Goal: Task Accomplishment & Management: Use online tool/utility

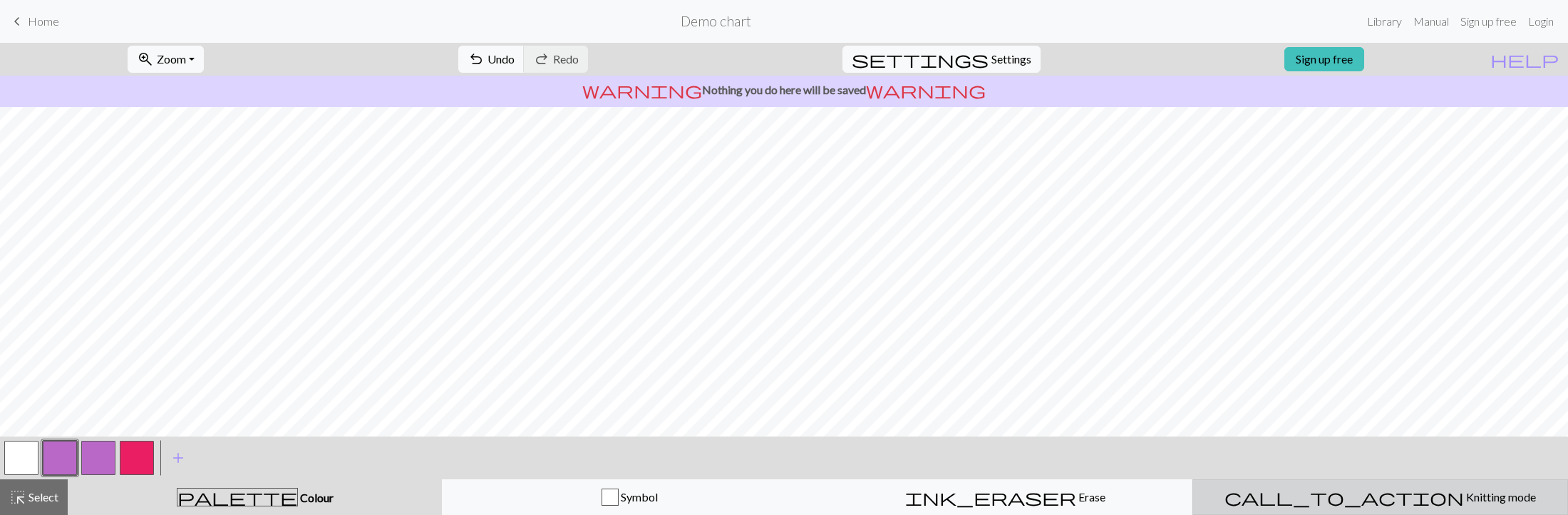
click at [1464, 493] on span "Knitting mode" at bounding box center [1500, 496] width 72 height 13
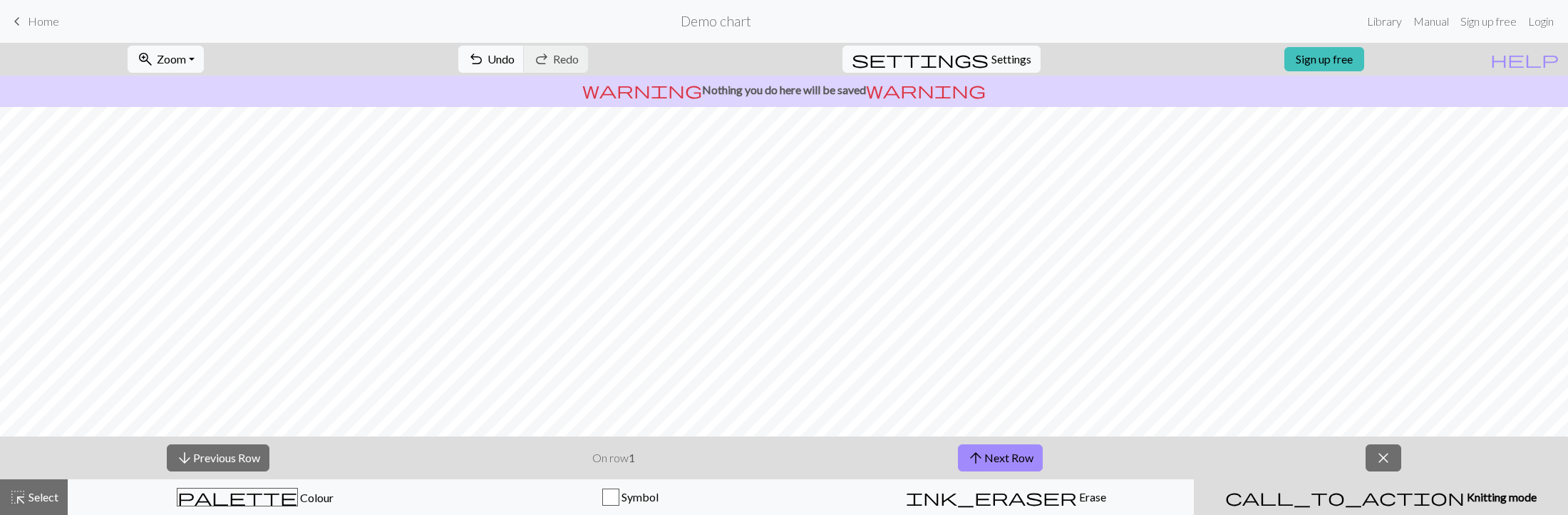
click at [1465, 492] on span "Knitting mode" at bounding box center [1501, 496] width 72 height 13
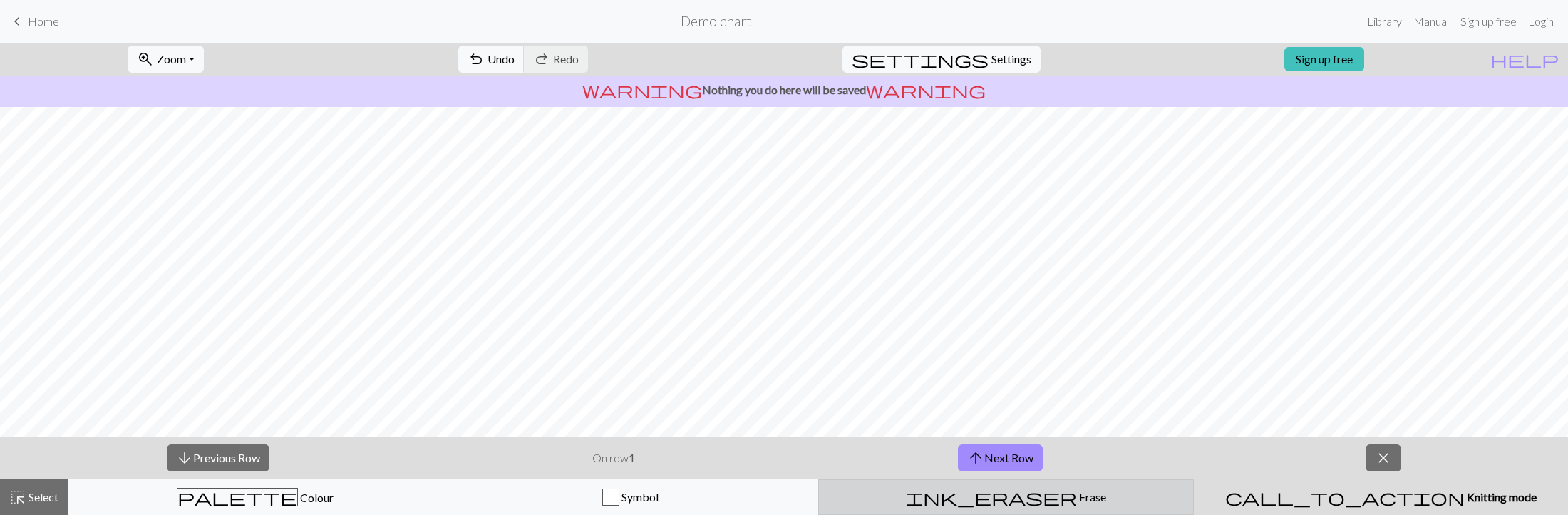
click at [1065, 496] on div "ink_eraser Erase Erase" at bounding box center [1005, 496] width 357 height 17
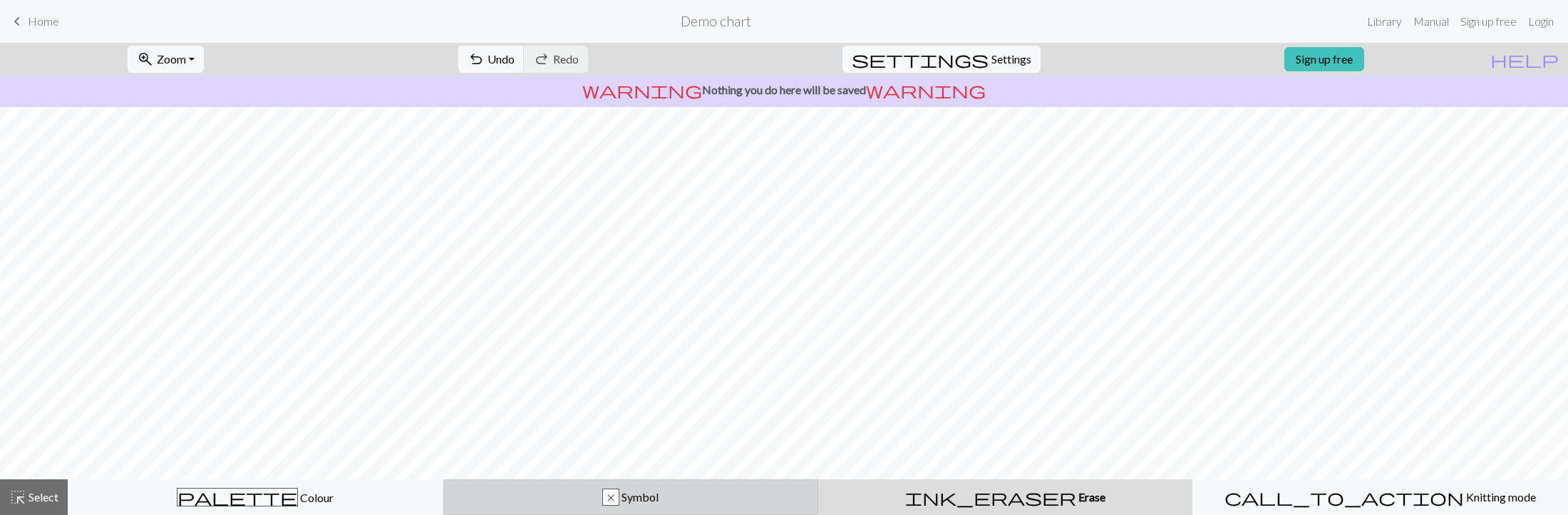
click at [639, 496] on span "Symbol" at bounding box center [638, 496] width 40 height 13
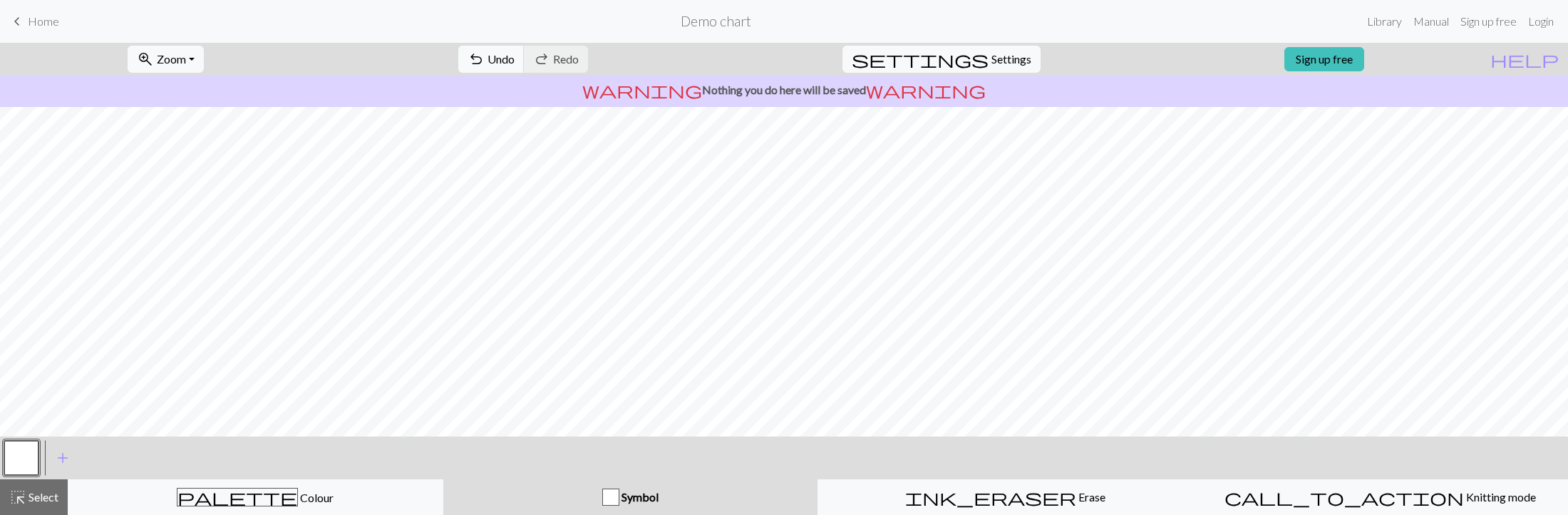
click at [628, 491] on span "Symbol" at bounding box center [638, 496] width 40 height 13
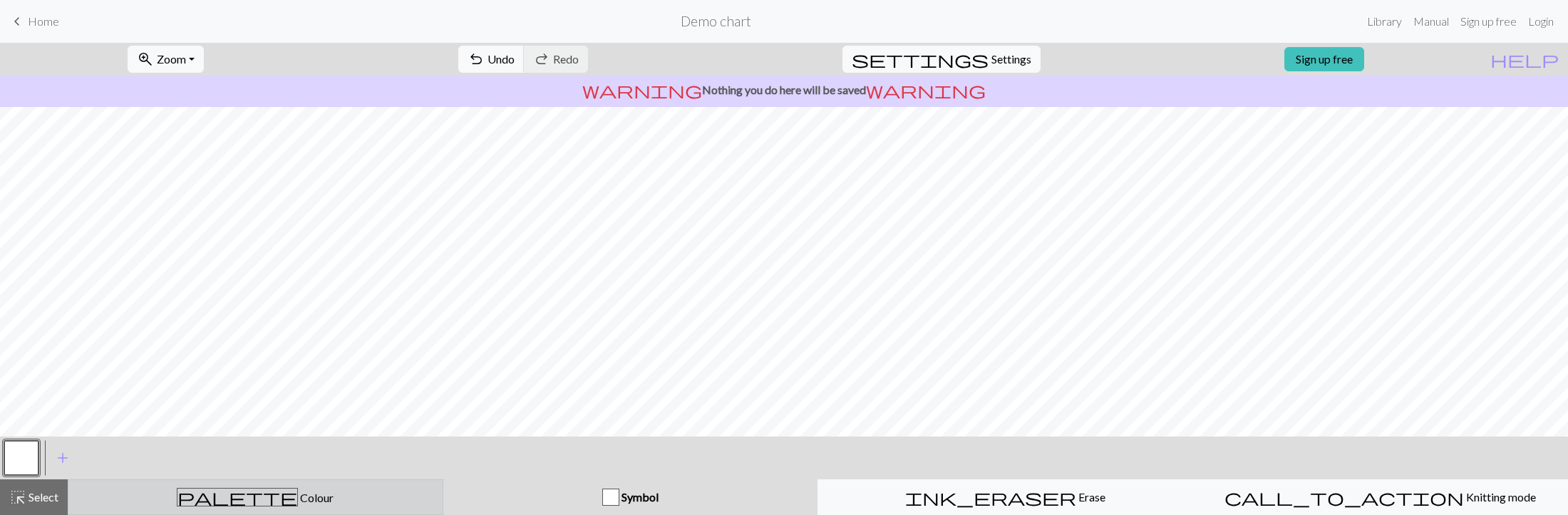
click at [379, 493] on div "palette Colour Colour" at bounding box center [255, 496] width 357 height 19
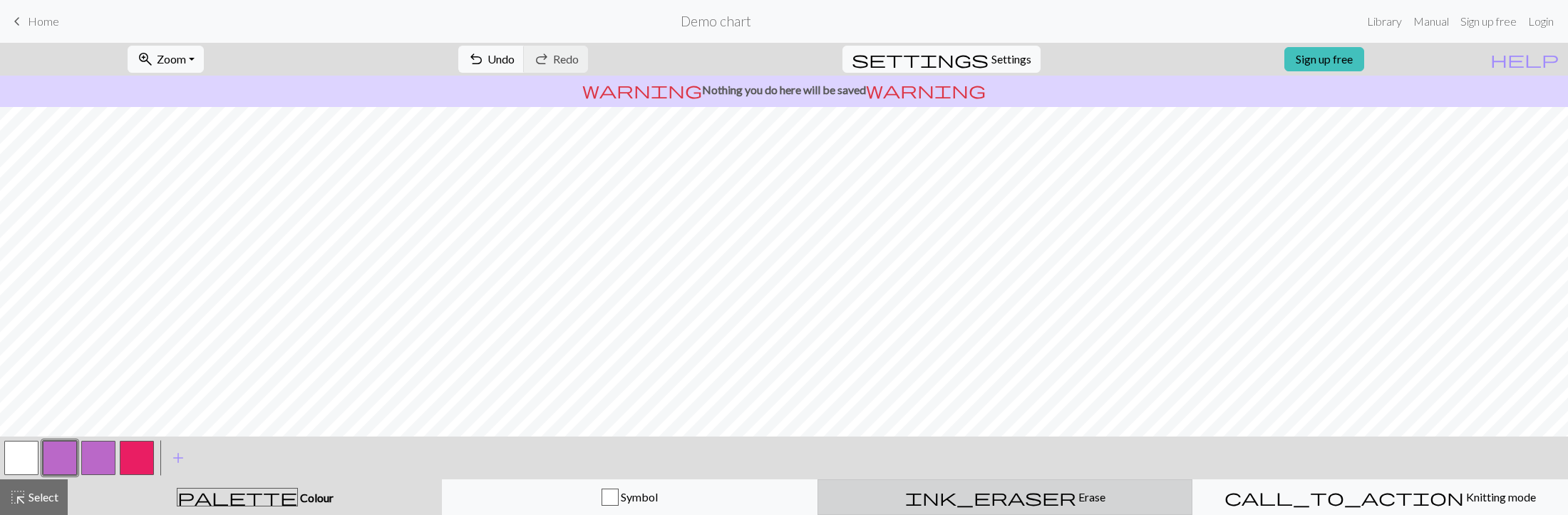
click at [1032, 494] on div "ink_eraser Erase Erase" at bounding box center [1005, 496] width 357 height 17
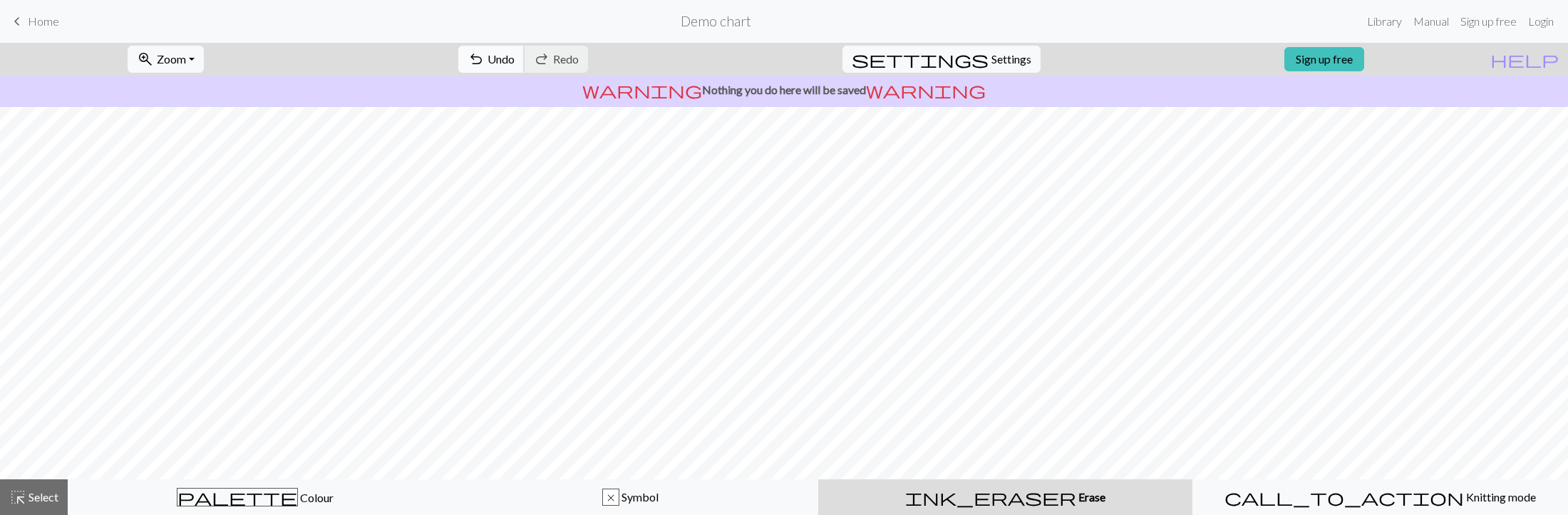
click at [515, 61] on span "Undo" at bounding box center [501, 59] width 27 height 13
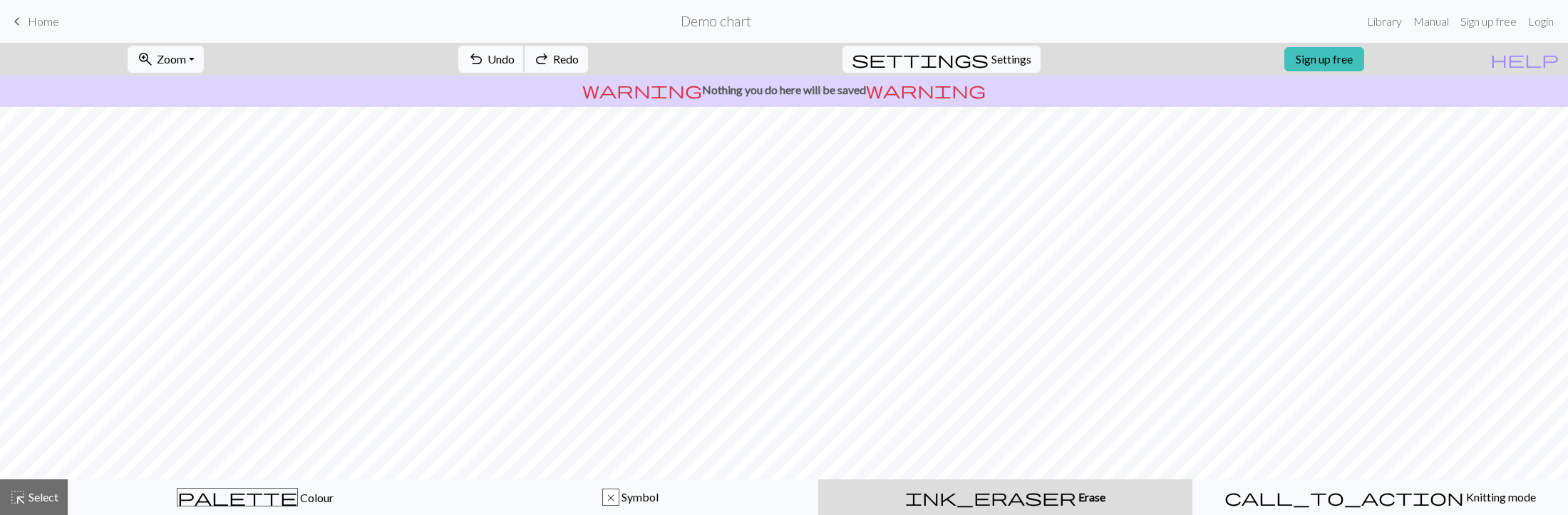
click at [515, 61] on span "Undo" at bounding box center [501, 59] width 27 height 13
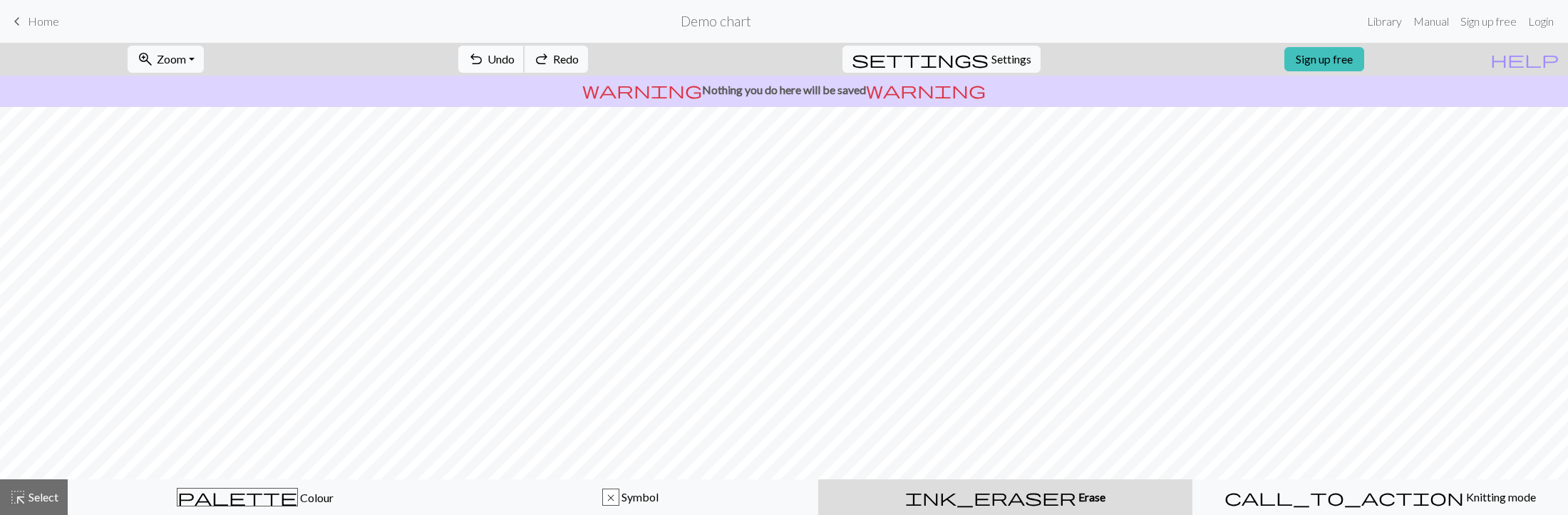
click at [515, 61] on span "Undo" at bounding box center [501, 59] width 27 height 13
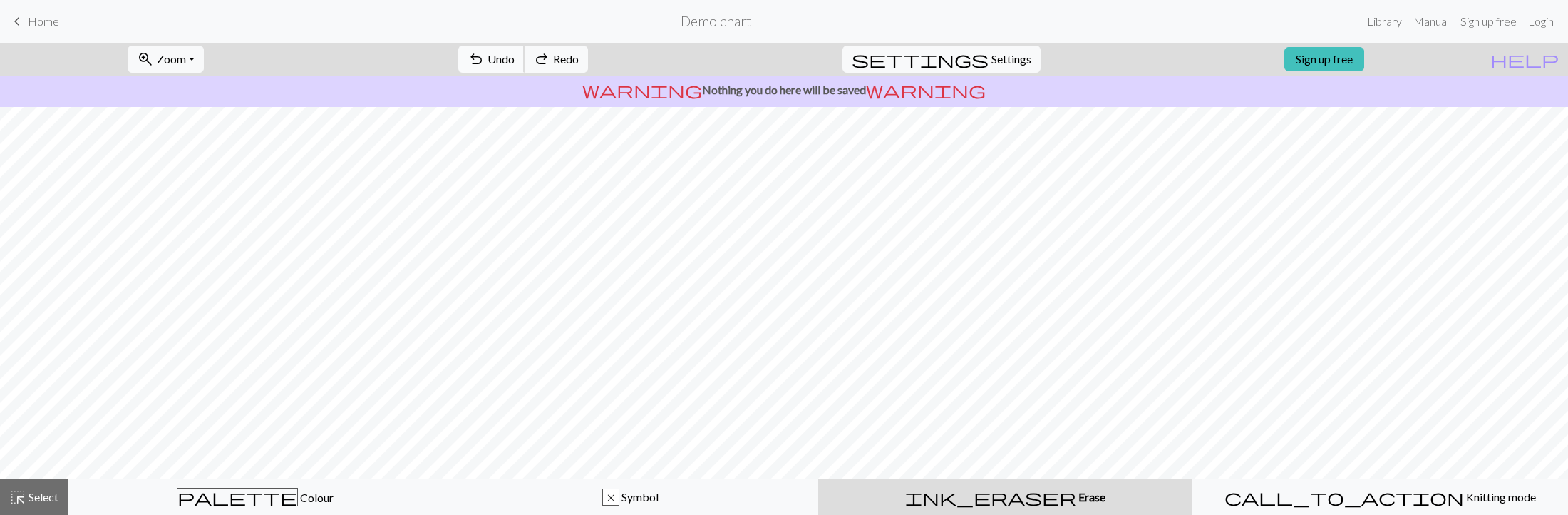
click at [515, 61] on span "Undo" at bounding box center [501, 59] width 27 height 13
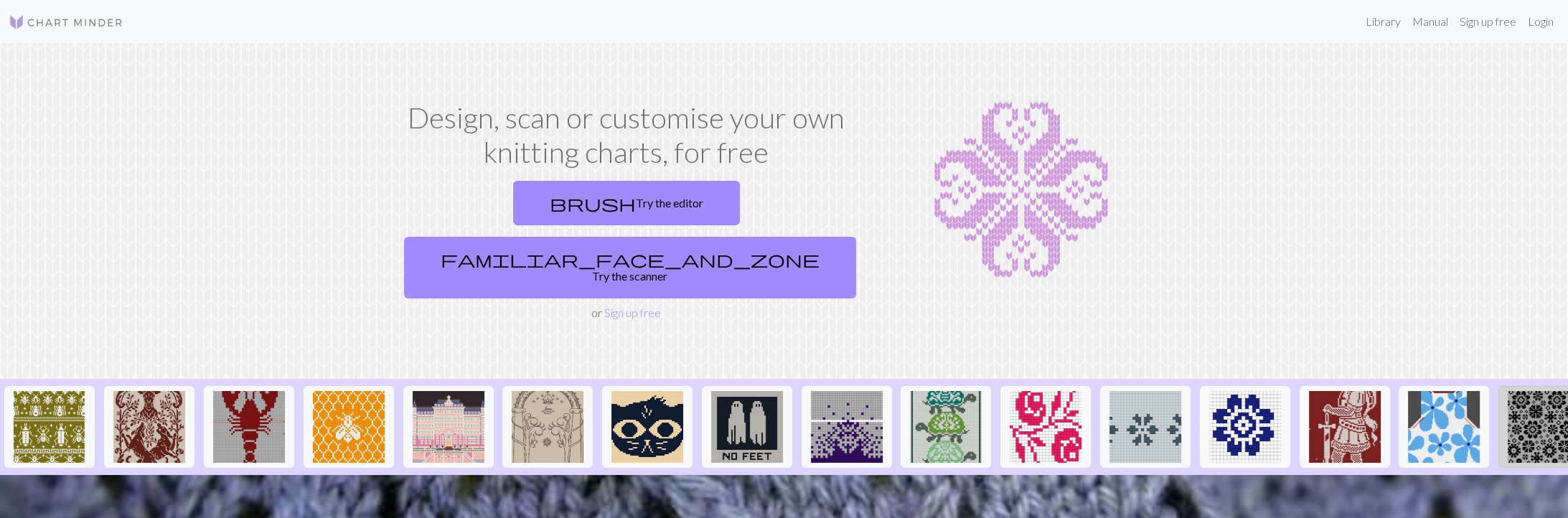
click at [1540, 391] on img at bounding box center [1543, 427] width 72 height 72
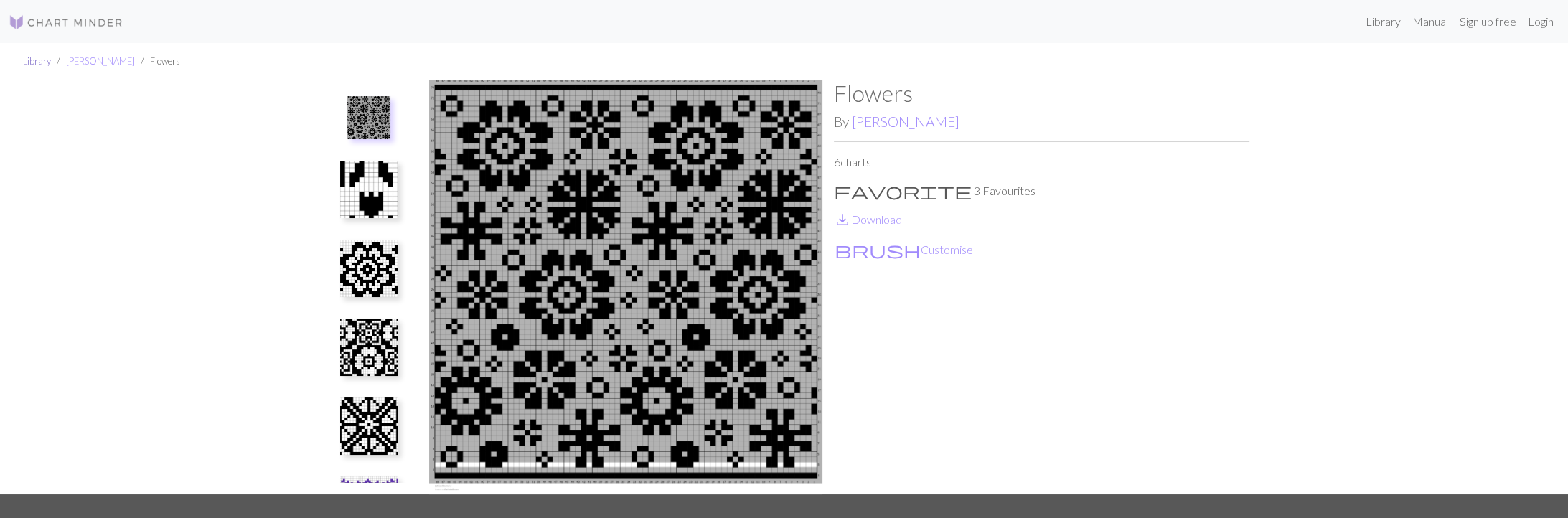
click at [32, 61] on link "Library" at bounding box center [36, 61] width 28 height 12
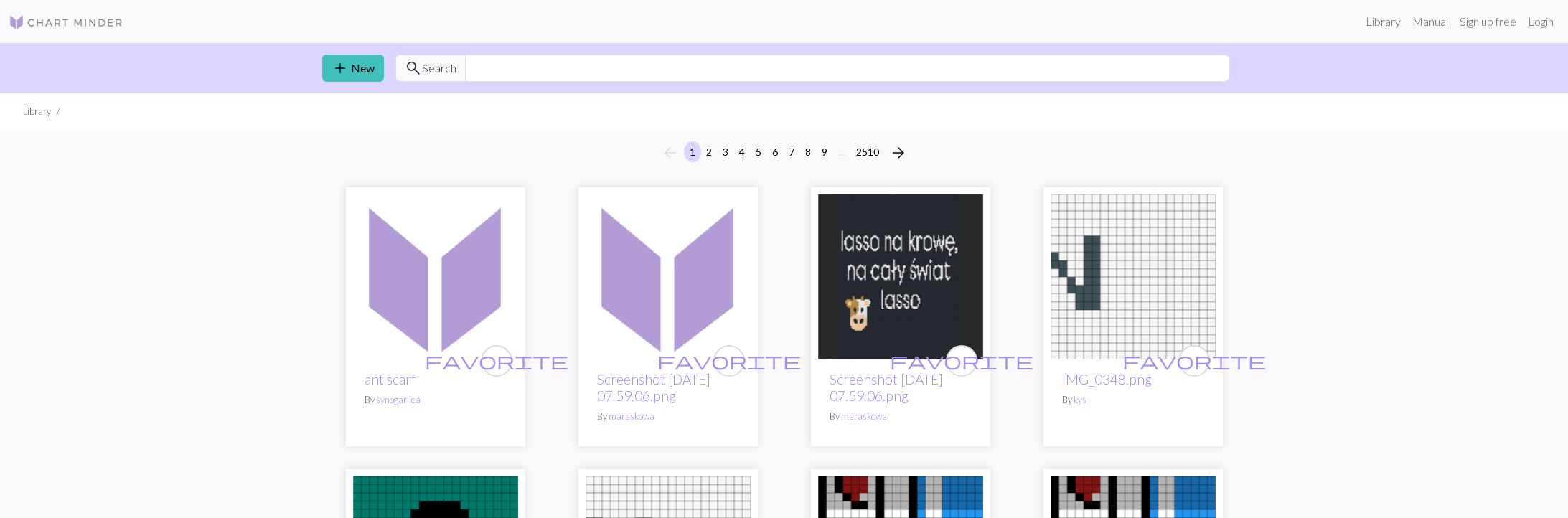
click at [417, 282] on img at bounding box center [435, 277] width 165 height 165
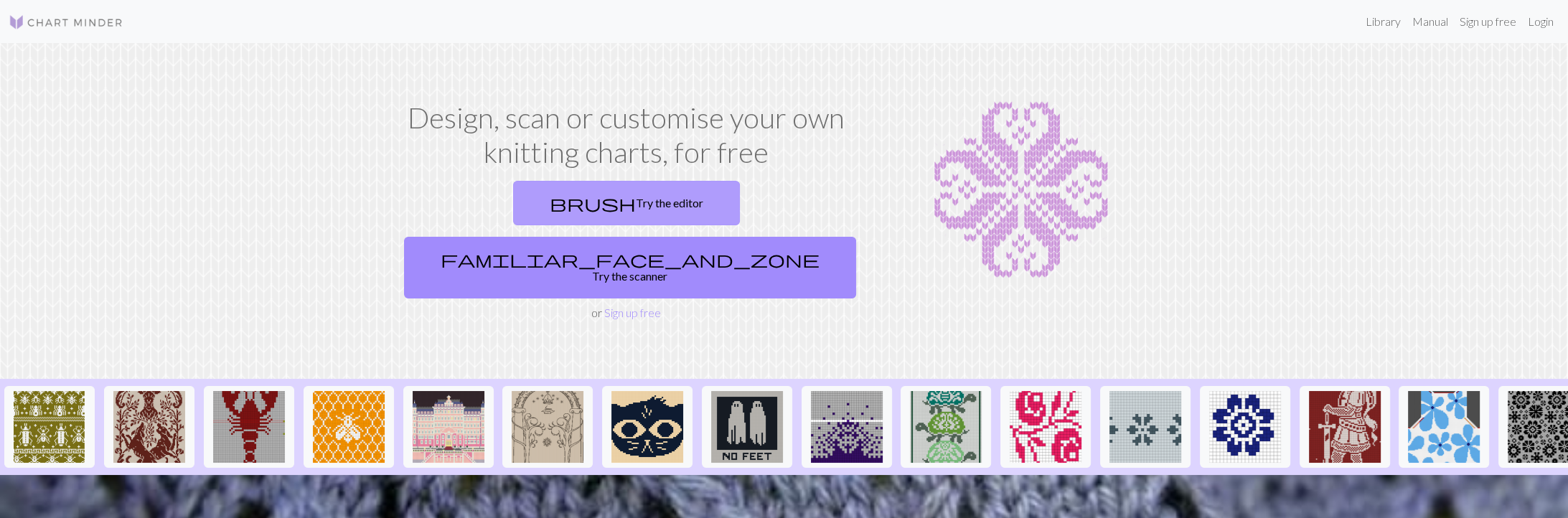
click at [524, 210] on link "brush Try the editor" at bounding box center [627, 202] width 227 height 45
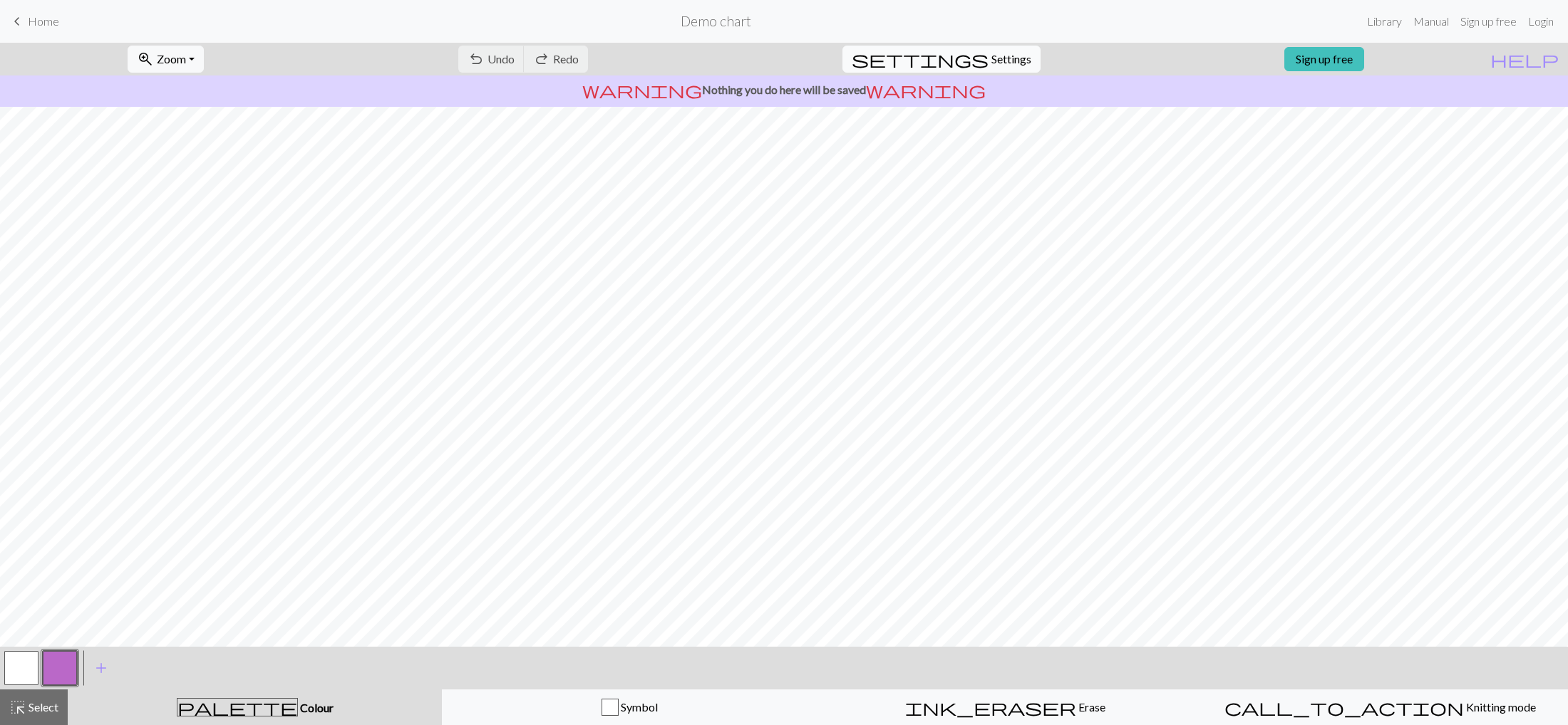
click at [1004, 56] on span "Settings" at bounding box center [1010, 59] width 40 height 17
select select "aran"
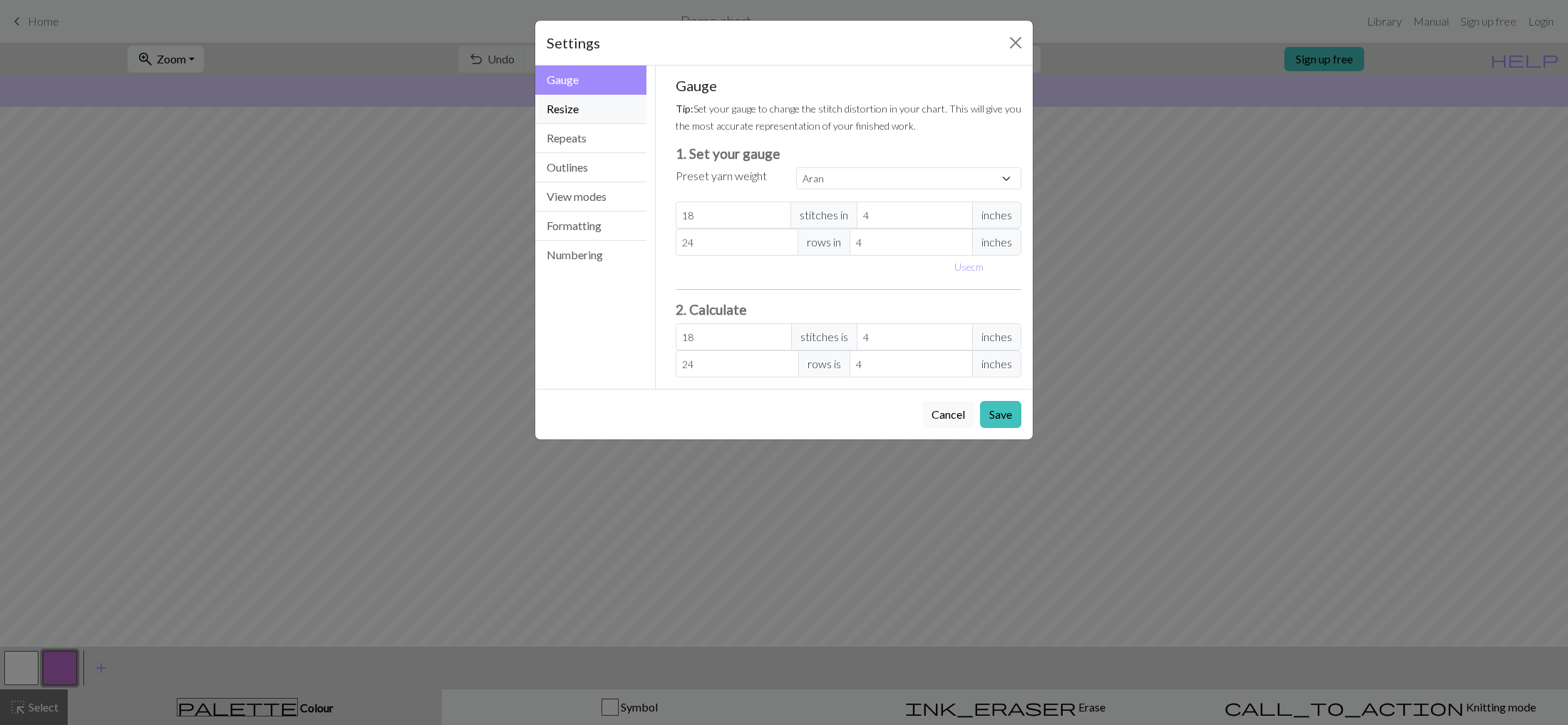
click at [596, 108] on button "Resize" at bounding box center [591, 109] width 111 height 29
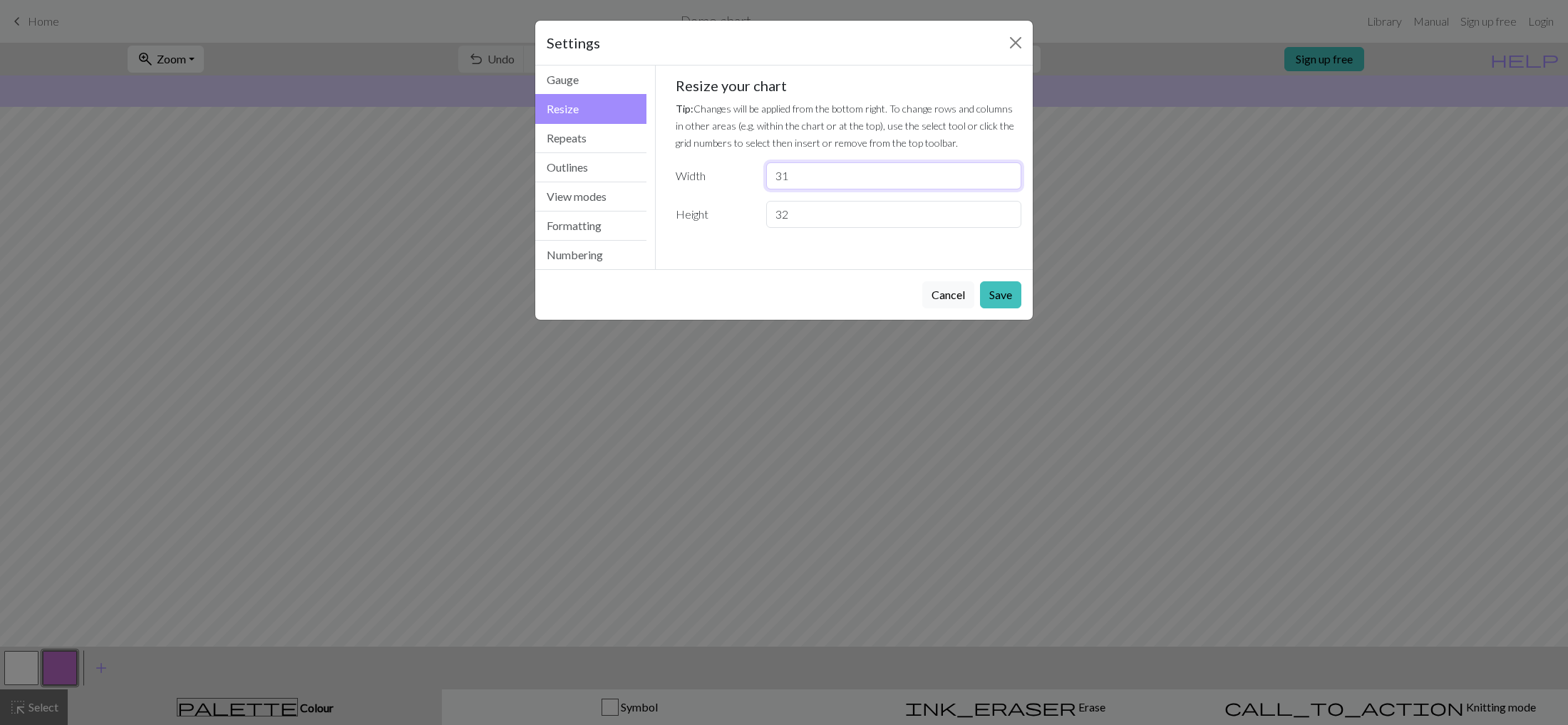
click at [1007, 171] on input "31" at bounding box center [893, 176] width 255 height 27
click at [1007, 171] on input "34" at bounding box center [893, 176] width 255 height 27
click at [1007, 171] on input "35" at bounding box center [893, 176] width 255 height 27
click at [1007, 171] on input "36" at bounding box center [893, 176] width 255 height 27
click at [1007, 171] on input "37" at bounding box center [893, 176] width 255 height 27
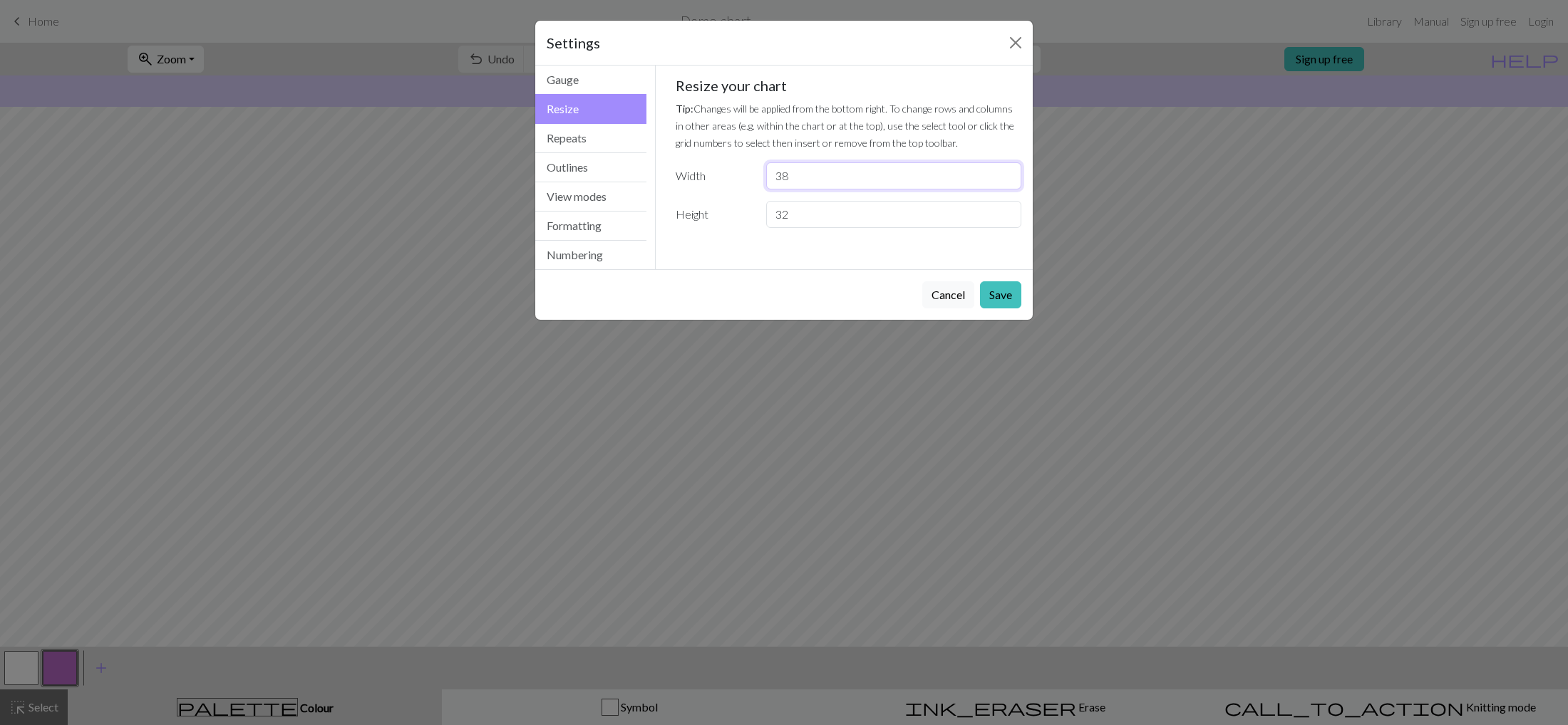
click at [1007, 171] on input "38" at bounding box center [893, 176] width 255 height 27
click at [1007, 171] on input "39" at bounding box center [893, 176] width 255 height 27
click at [1007, 171] on input "40" at bounding box center [893, 176] width 255 height 27
click at [1007, 171] on input "41" at bounding box center [893, 176] width 255 height 27
click at [1007, 171] on input "42" at bounding box center [893, 176] width 255 height 27
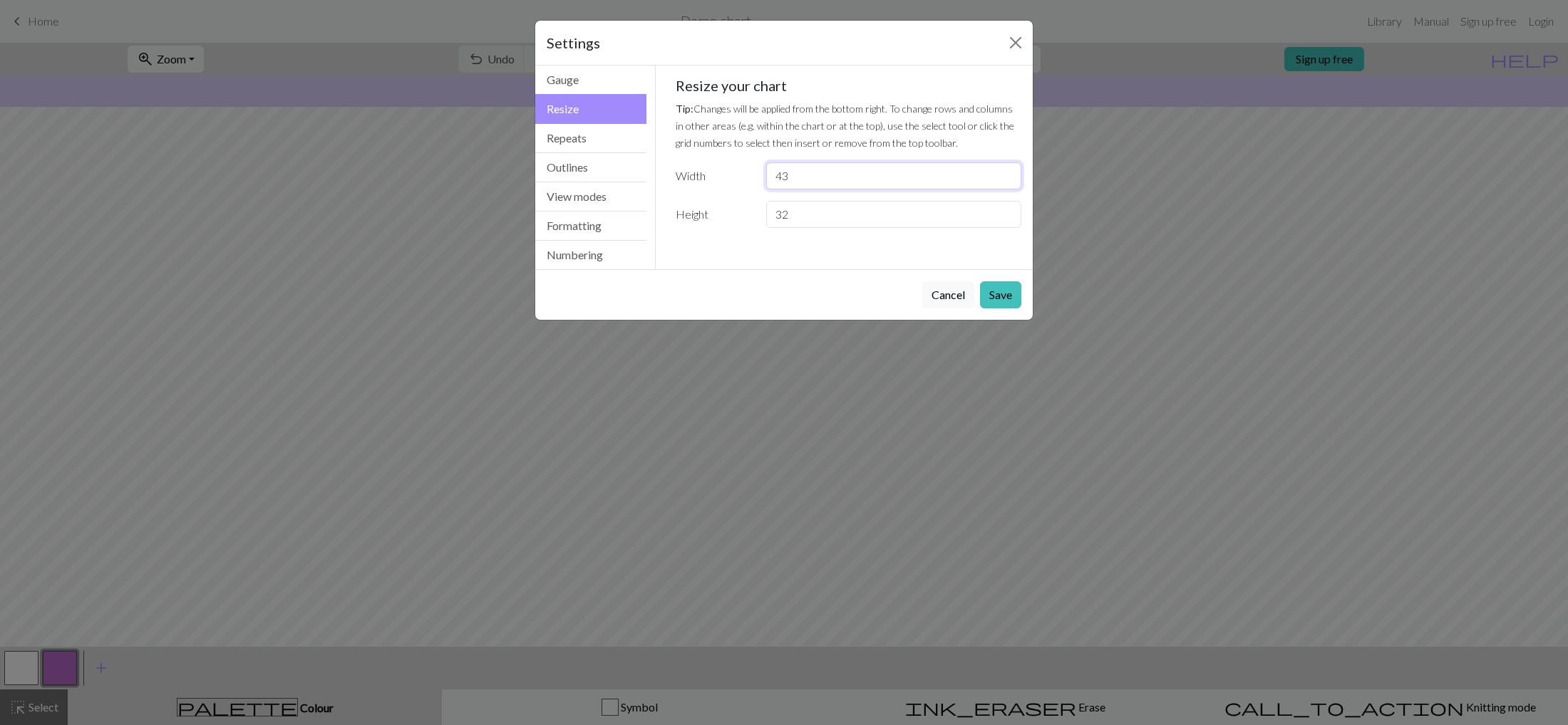
click at [1007, 171] on input "43" at bounding box center [893, 176] width 255 height 27
click at [1007, 171] on input "44" at bounding box center [893, 176] width 255 height 27
click at [1007, 171] on input "45" at bounding box center [893, 176] width 255 height 27
click at [1007, 171] on input "46" at bounding box center [893, 176] width 255 height 27
click at [1007, 171] on input "47" at bounding box center [893, 176] width 255 height 27
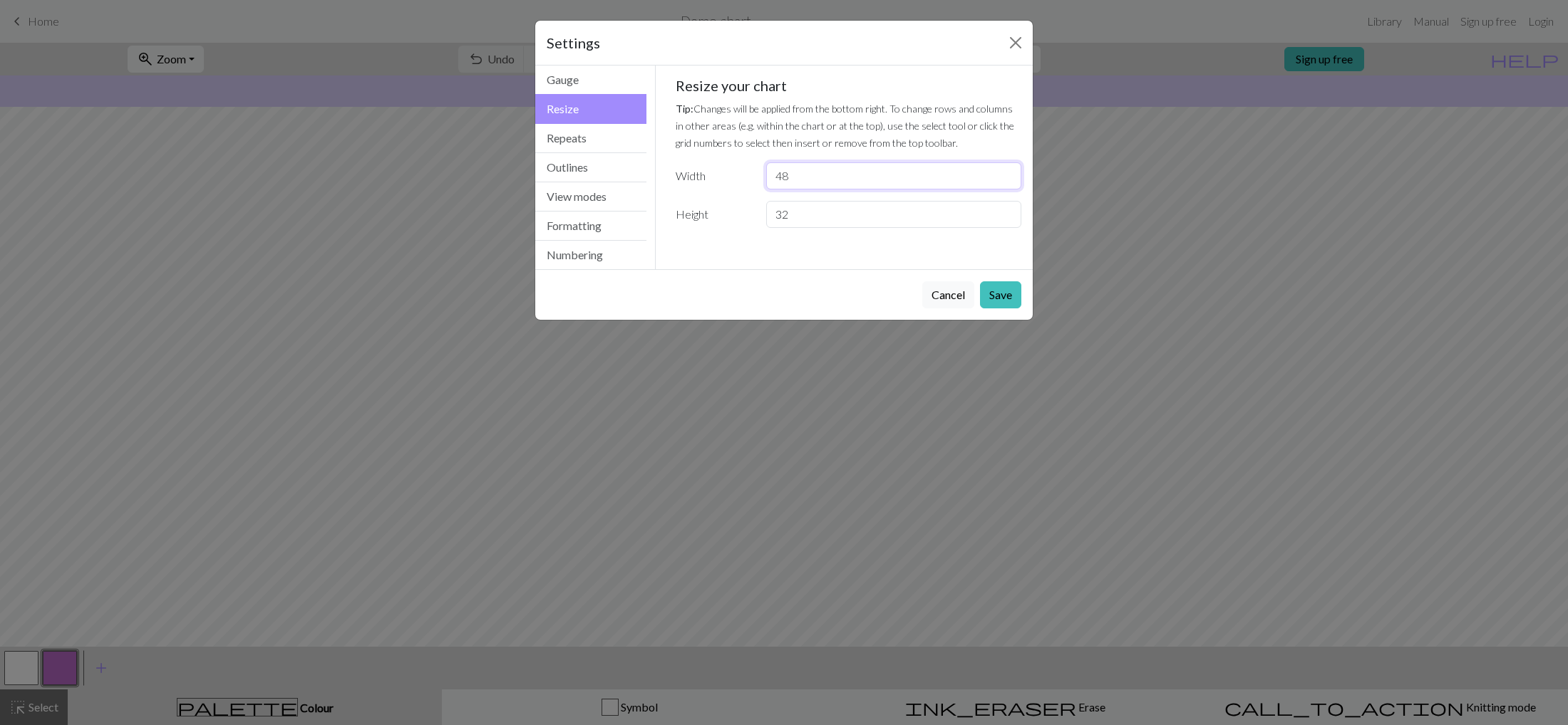
click at [1007, 171] on input "48" at bounding box center [893, 176] width 255 height 27
click at [1007, 171] on input "49" at bounding box center [893, 176] width 255 height 27
type input "50"
click at [1007, 171] on input "50" at bounding box center [893, 176] width 255 height 27
click at [1007, 209] on input "33" at bounding box center [893, 214] width 255 height 27
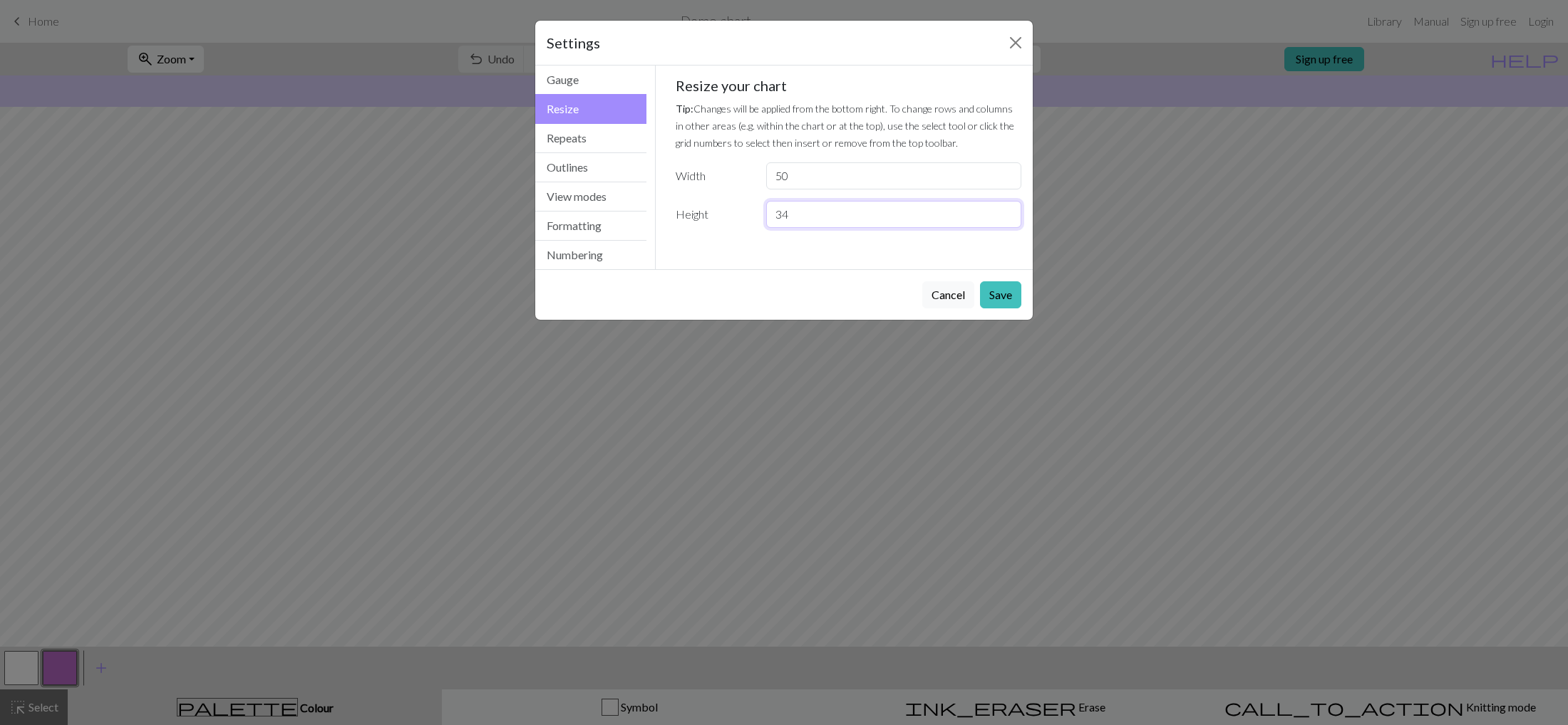
click at [1007, 209] on input "34" at bounding box center [893, 214] width 255 height 27
click at [1007, 209] on input "35" at bounding box center [893, 214] width 255 height 27
click at [1007, 209] on input "36" at bounding box center [893, 214] width 255 height 27
click at [1007, 209] on input "37" at bounding box center [893, 214] width 255 height 27
click at [1007, 209] on input "38" at bounding box center [893, 214] width 255 height 27
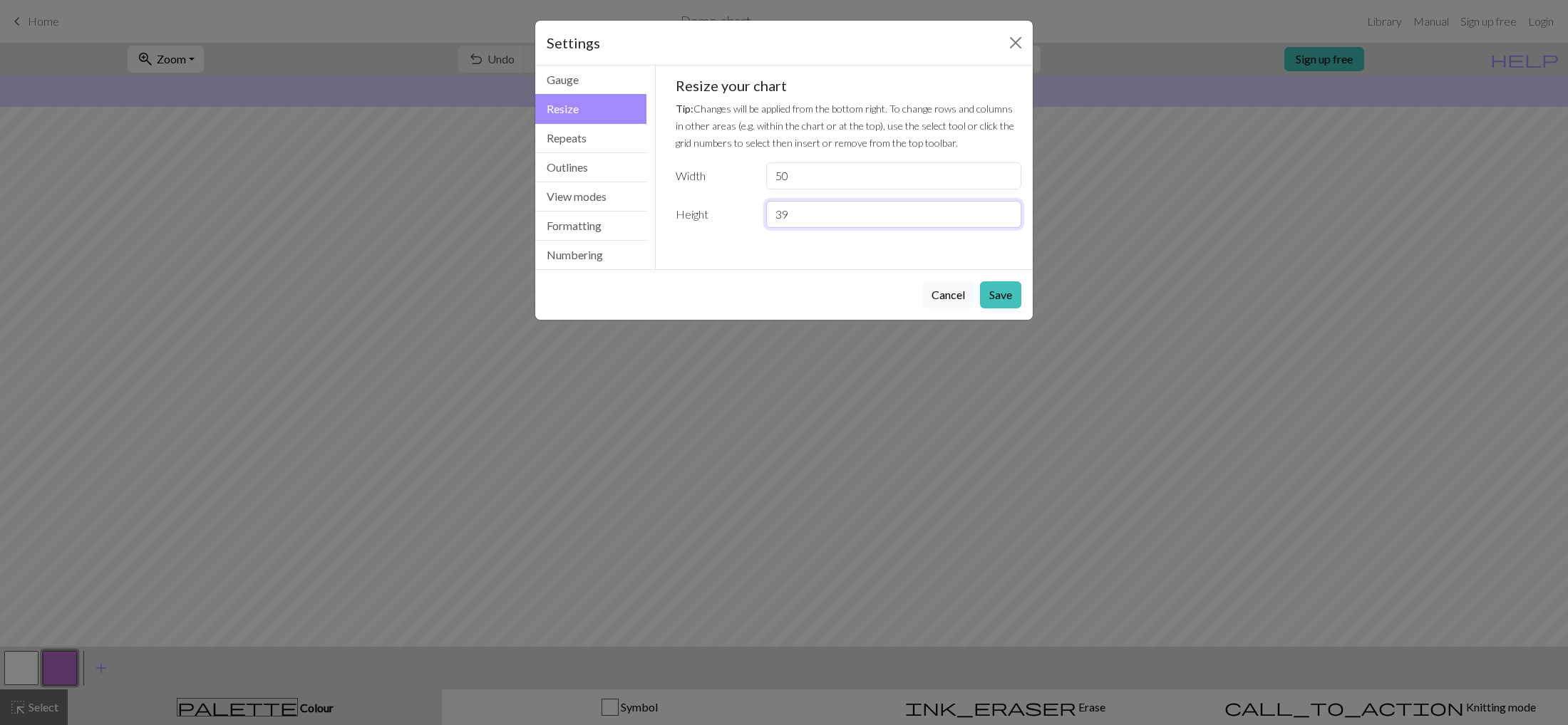
click at [1007, 209] on input "39" at bounding box center [893, 214] width 255 height 27
type input "40"
click at [1007, 209] on input "40" at bounding box center [893, 214] width 255 height 27
click at [997, 289] on button "Save" at bounding box center [1000, 295] width 41 height 27
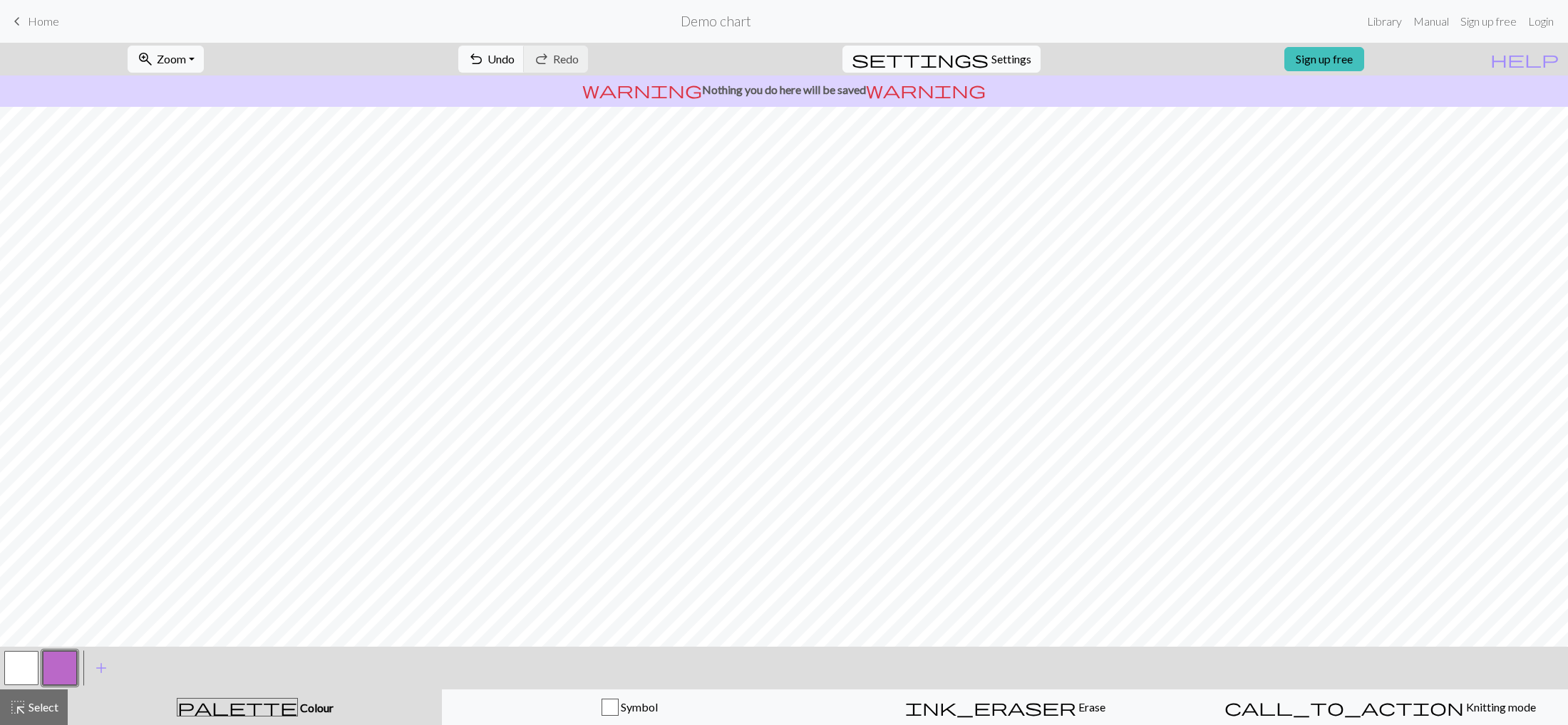
click at [992, 67] on span "Settings" at bounding box center [1010, 59] width 40 height 17
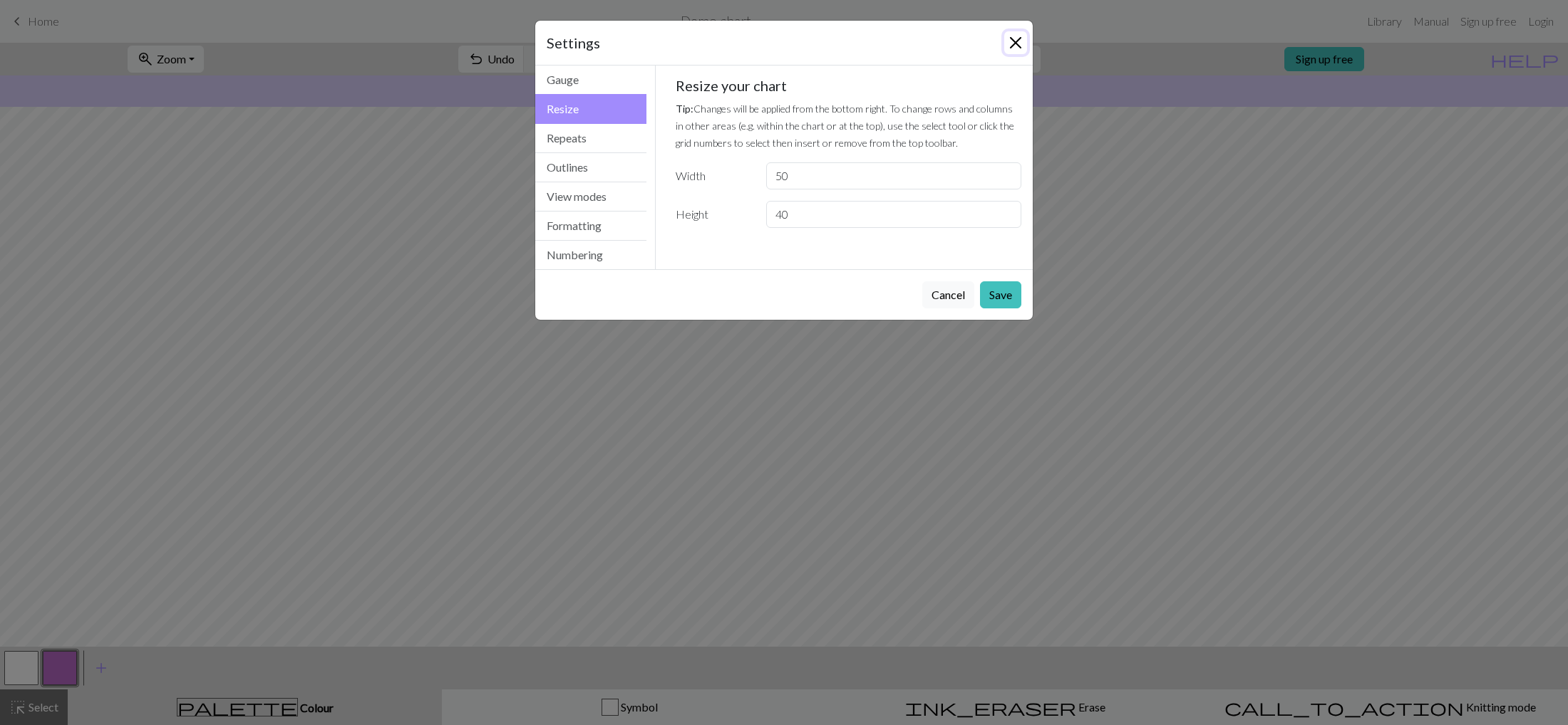
click at [1012, 48] on button "Close" at bounding box center [1015, 42] width 23 height 23
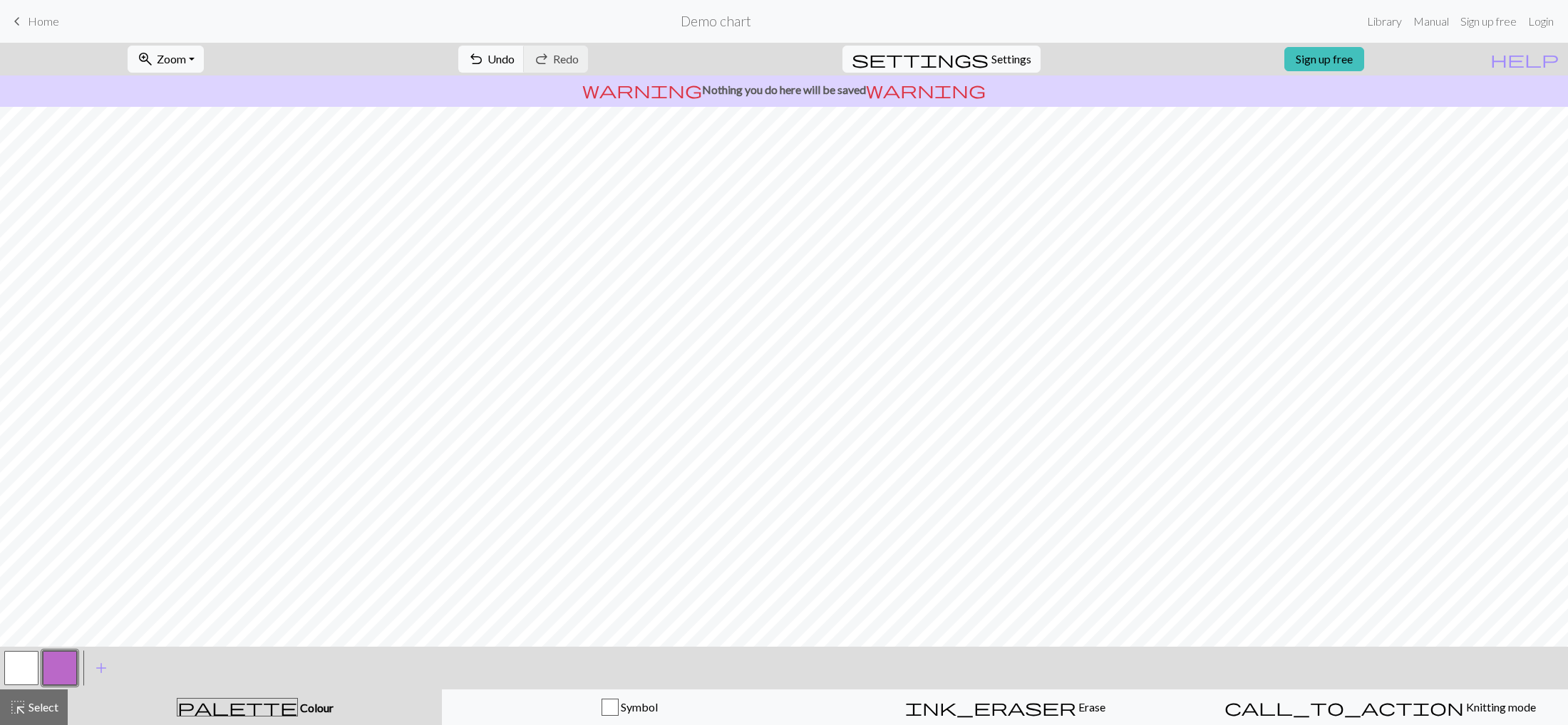
click at [29, 514] on button "button" at bounding box center [21, 668] width 34 height 34
click at [1014, 514] on button "ink_eraser Erase Erase" at bounding box center [1005, 707] width 375 height 35
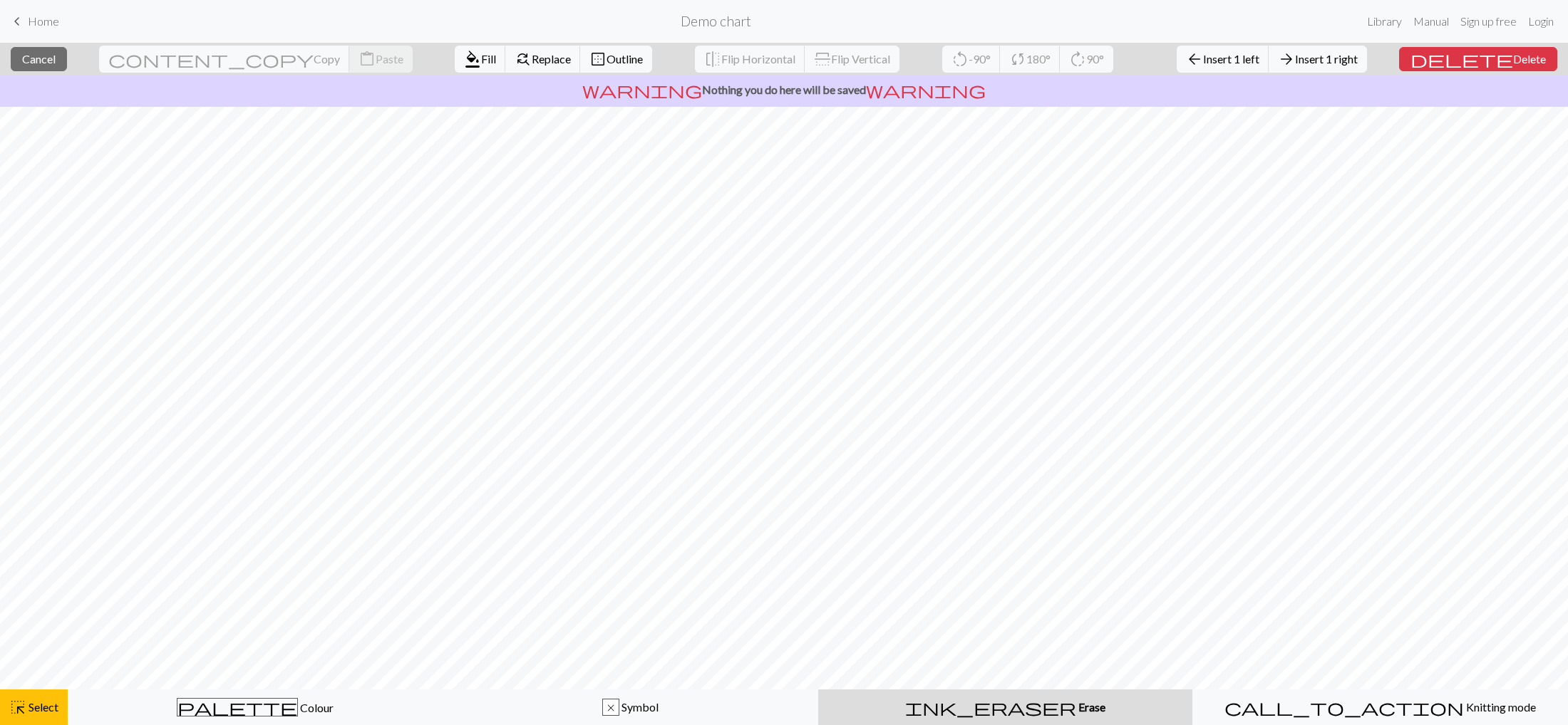
click at [1076, 514] on span "Erase" at bounding box center [1090, 707] width 29 height 13
click at [481, 62] on span "Fill" at bounding box center [489, 59] width 15 height 13
click at [481, 63] on span "Fill" at bounding box center [489, 59] width 15 height 13
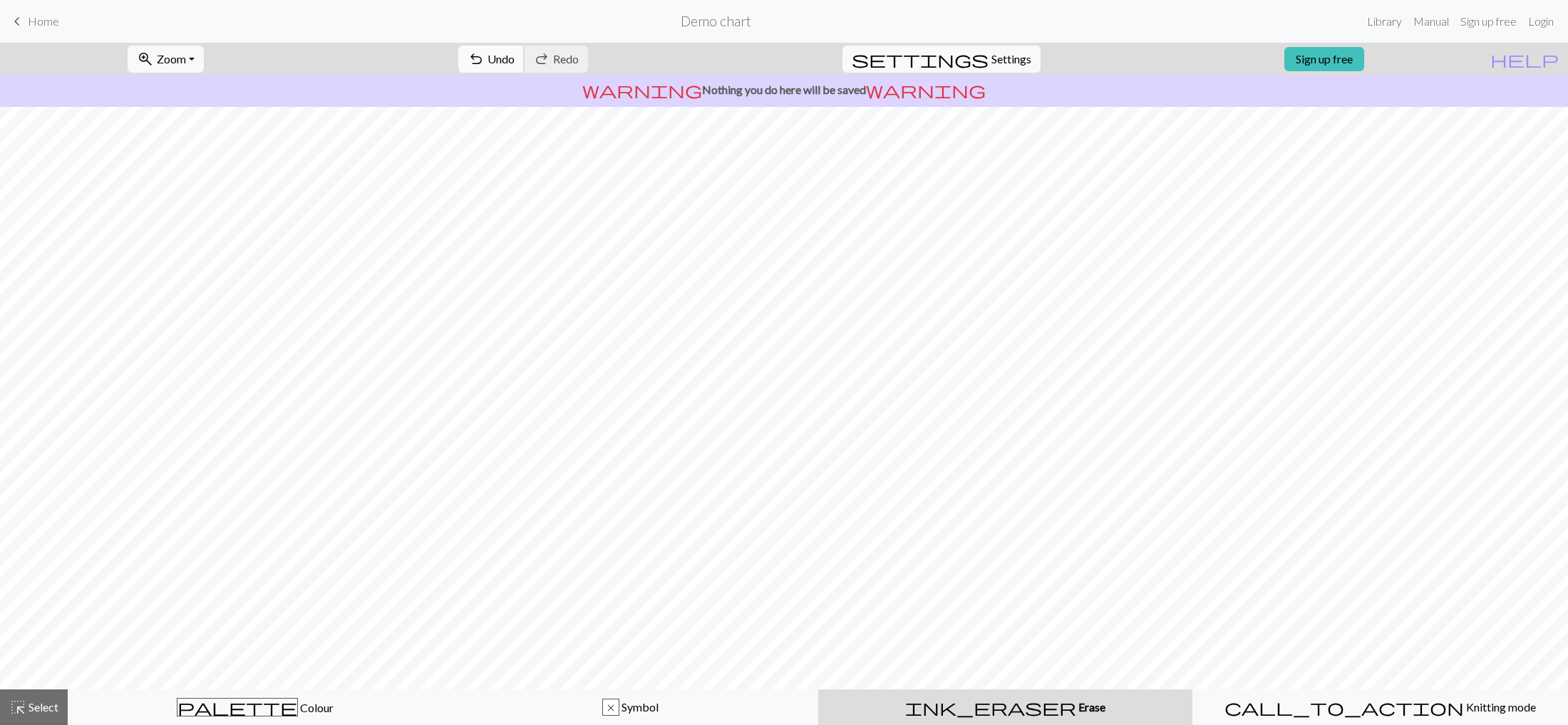
click at [485, 58] on span "undo" at bounding box center [476, 59] width 17 height 20
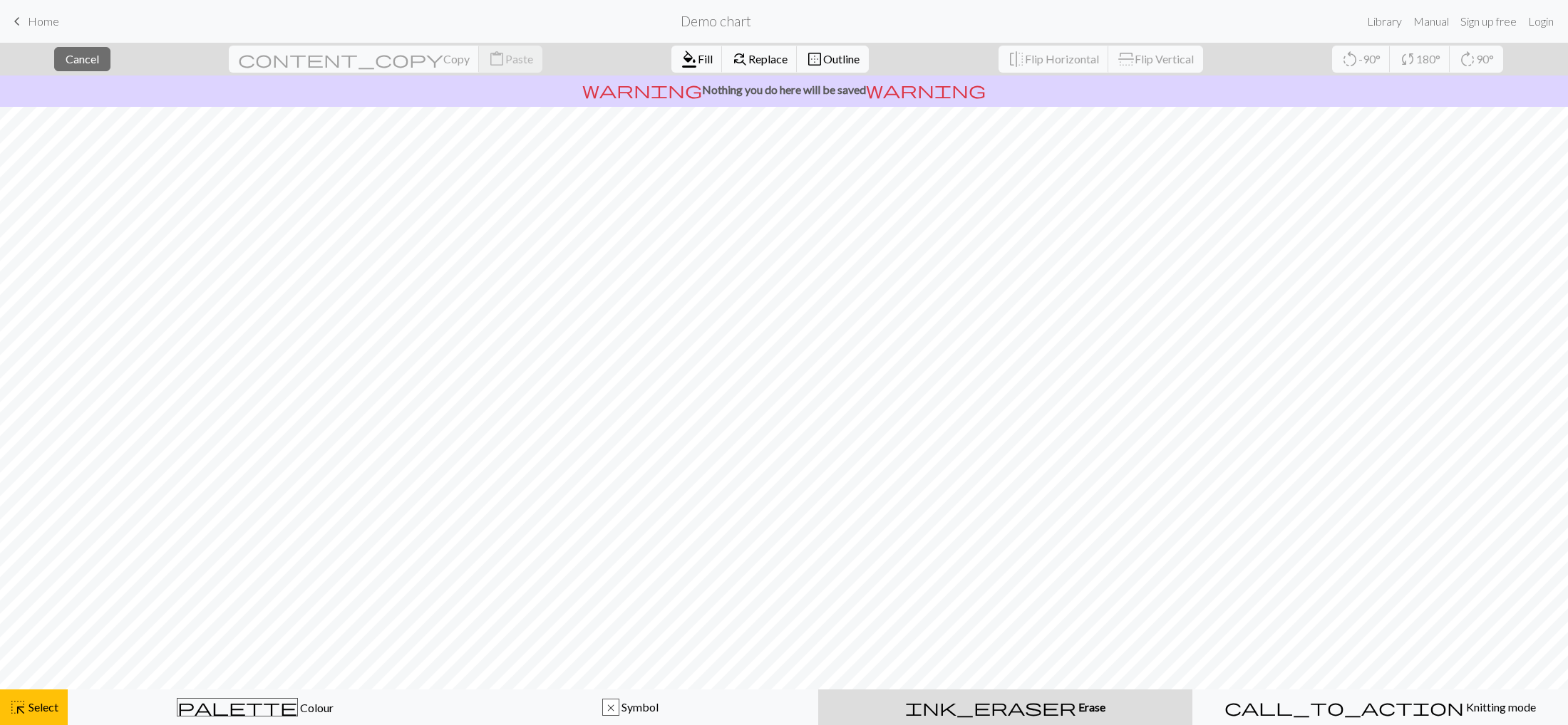
click at [1076, 514] on span "Erase" at bounding box center [1090, 707] width 29 height 13
click at [748, 58] on span "Replace" at bounding box center [767, 59] width 40 height 13
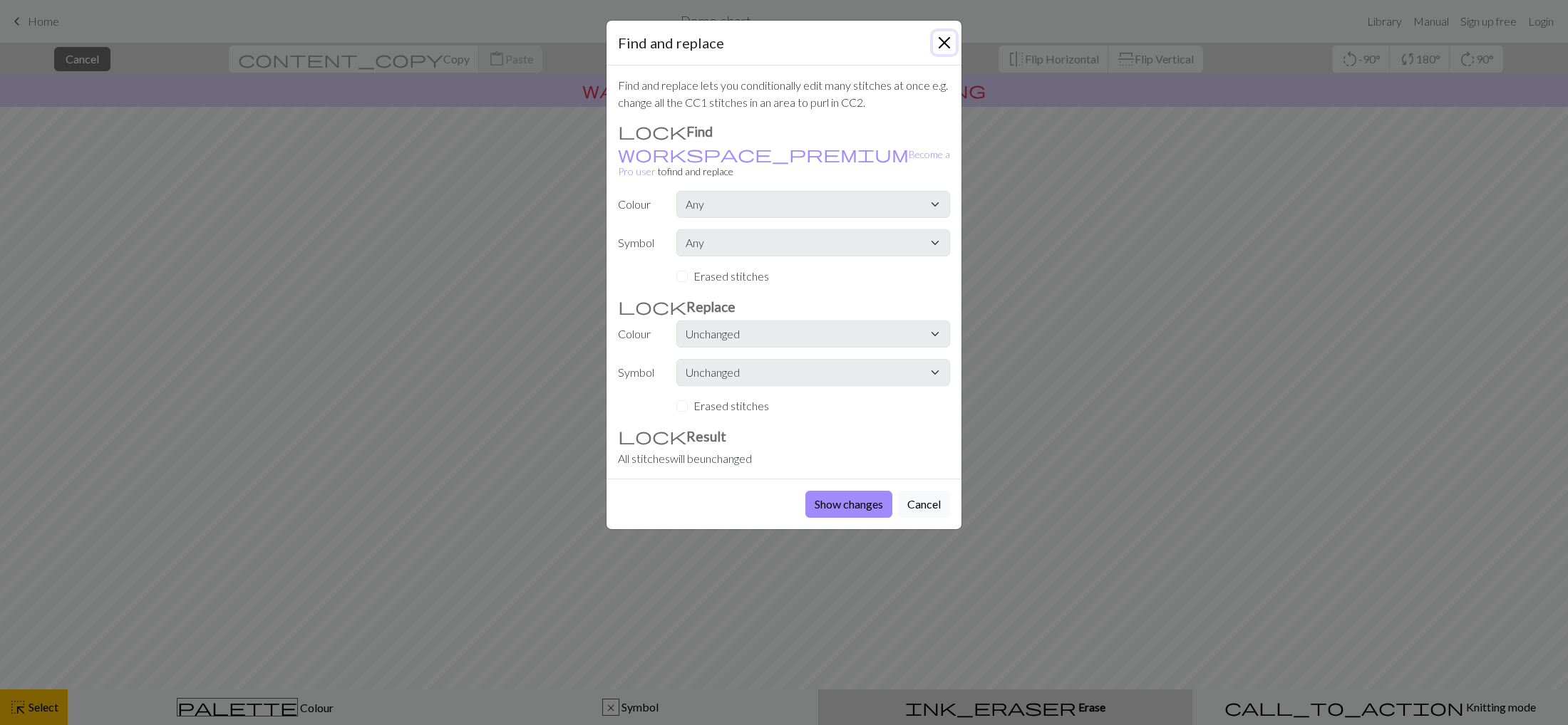
click at [941, 43] on button "Close" at bounding box center [944, 42] width 23 height 23
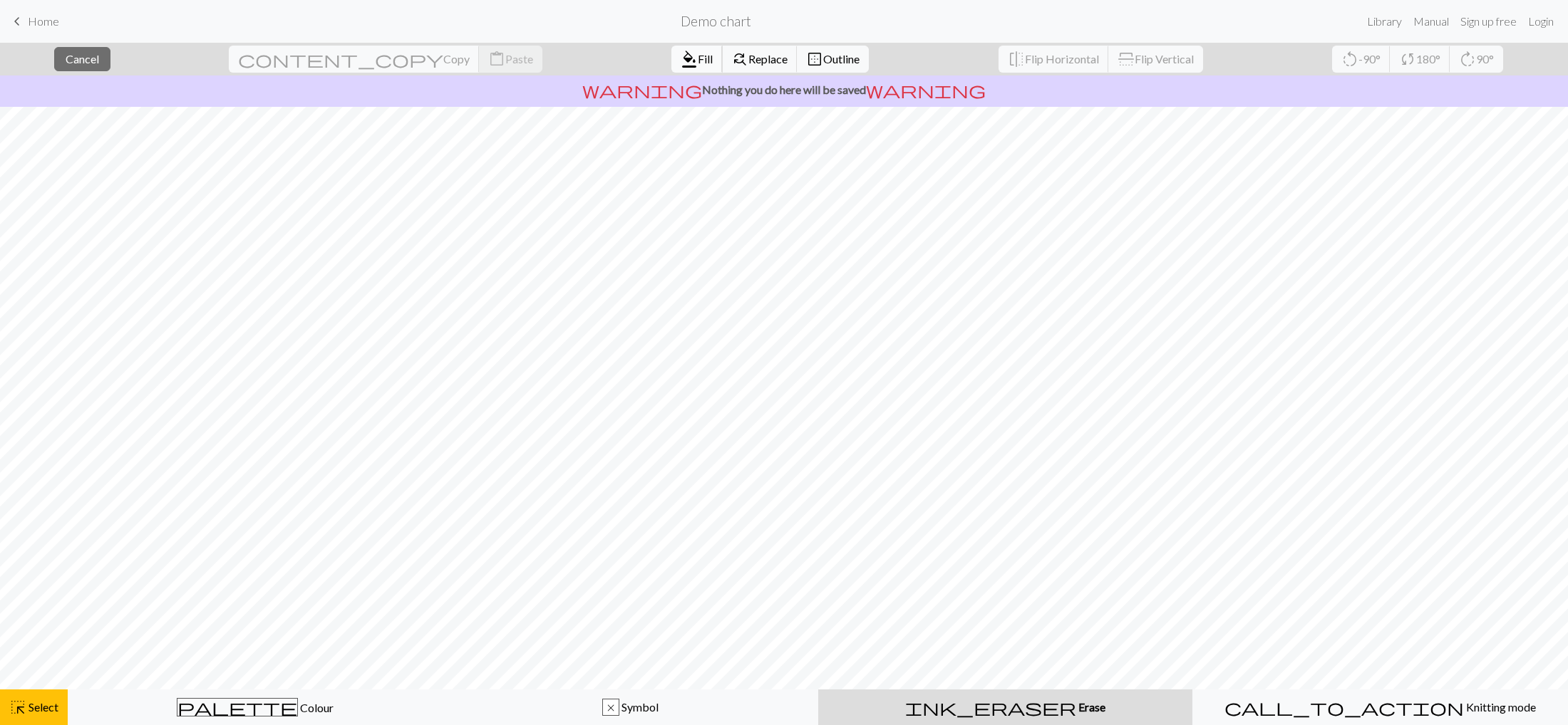
click at [697, 58] on span "Fill" at bounding box center [705, 59] width 15 height 13
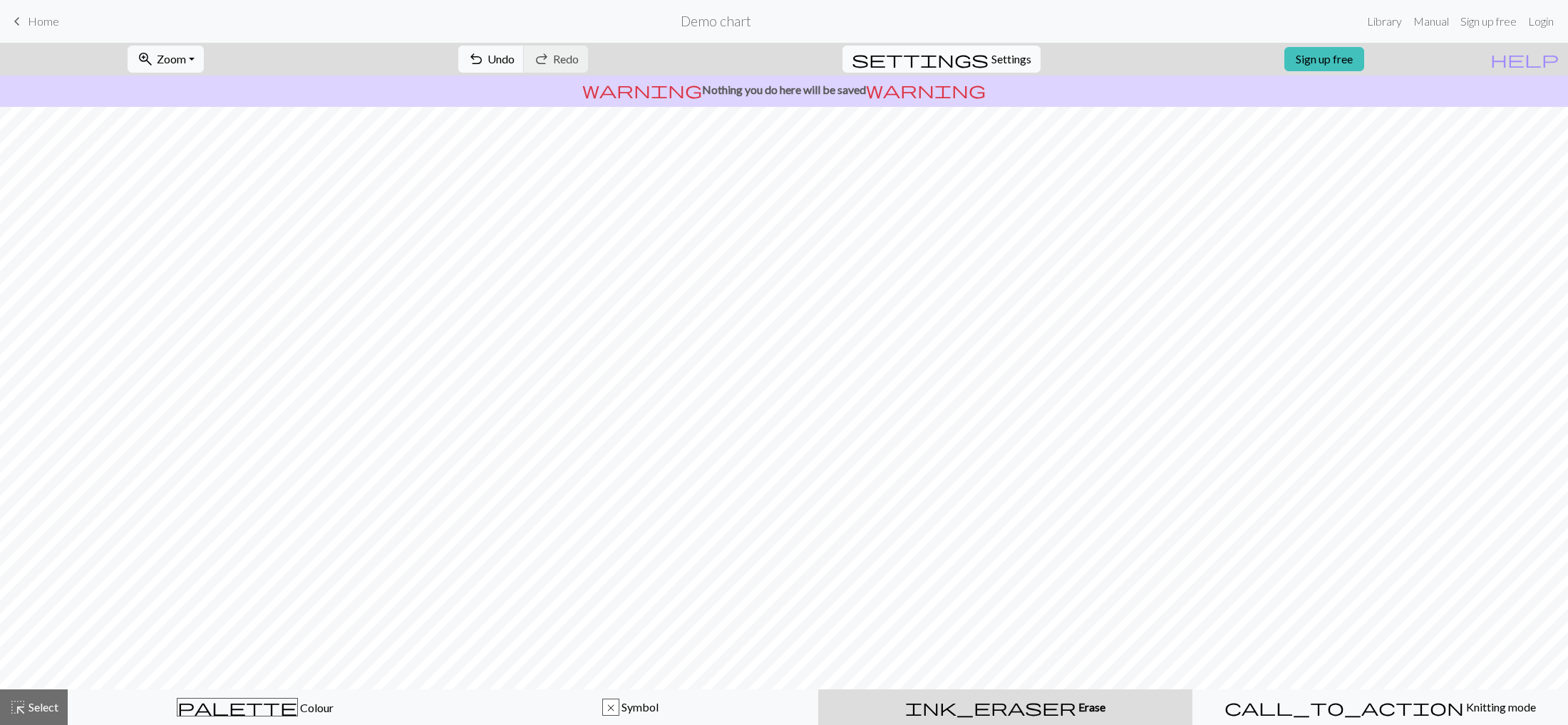
click at [995, 61] on span "Settings" at bounding box center [1010, 59] width 40 height 17
select select "aran"
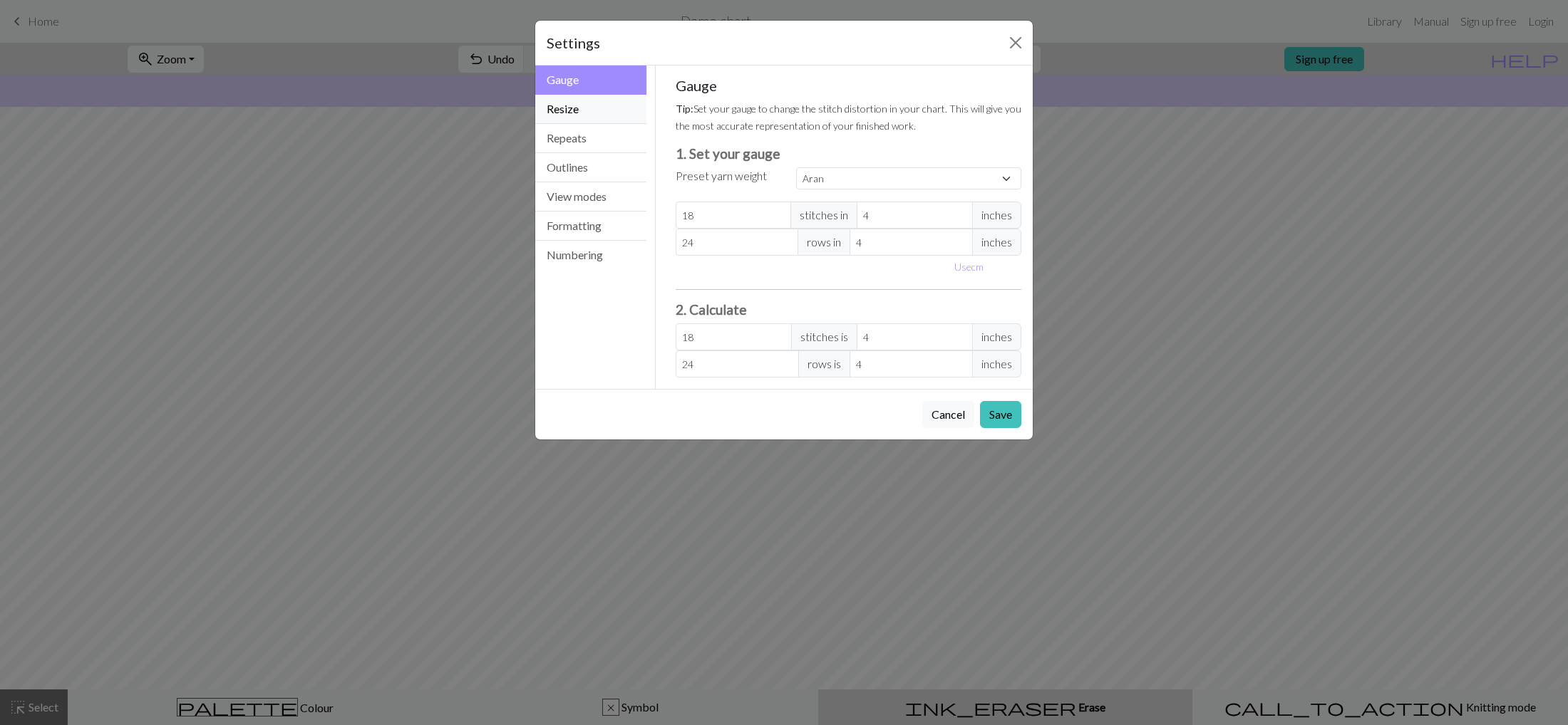
click at [604, 103] on button "Resize" at bounding box center [591, 109] width 111 height 29
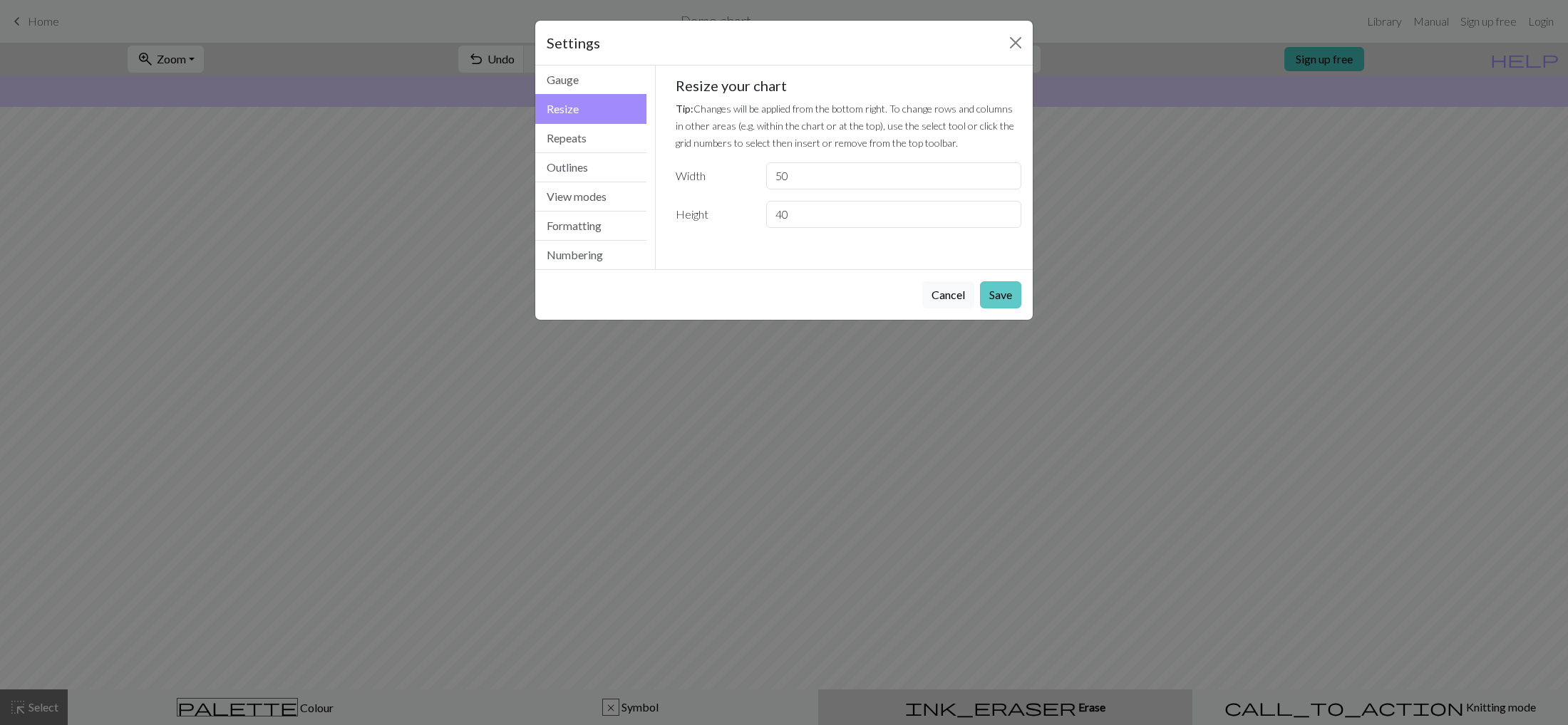
click at [996, 296] on button "Save" at bounding box center [1000, 295] width 41 height 27
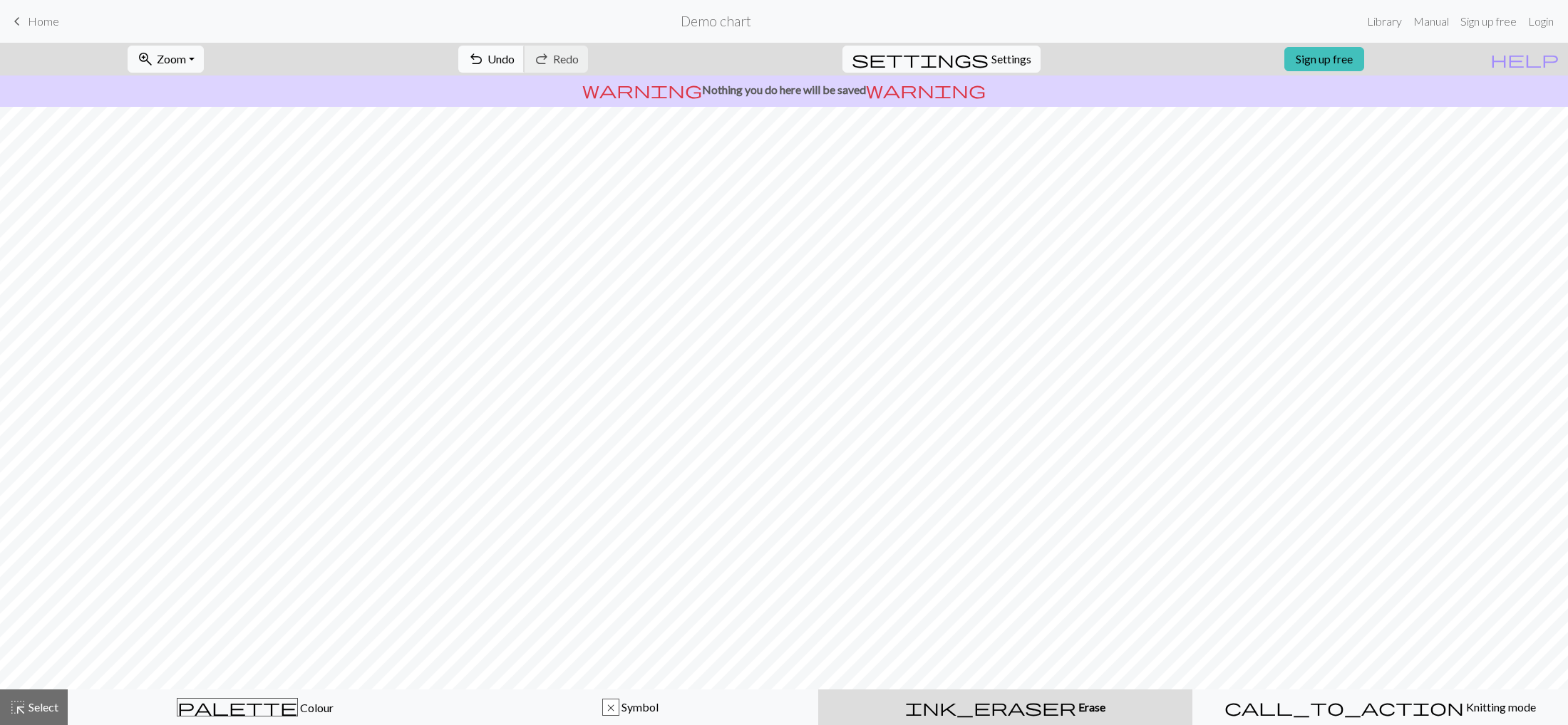
click at [515, 59] on span "Undo" at bounding box center [501, 59] width 27 height 13
click at [515, 55] on span "Undo" at bounding box center [501, 59] width 27 height 13
click at [992, 514] on button "ink_eraser Erase Erase" at bounding box center [1004, 707] width 374 height 35
click at [515, 61] on span "Undo" at bounding box center [501, 59] width 27 height 13
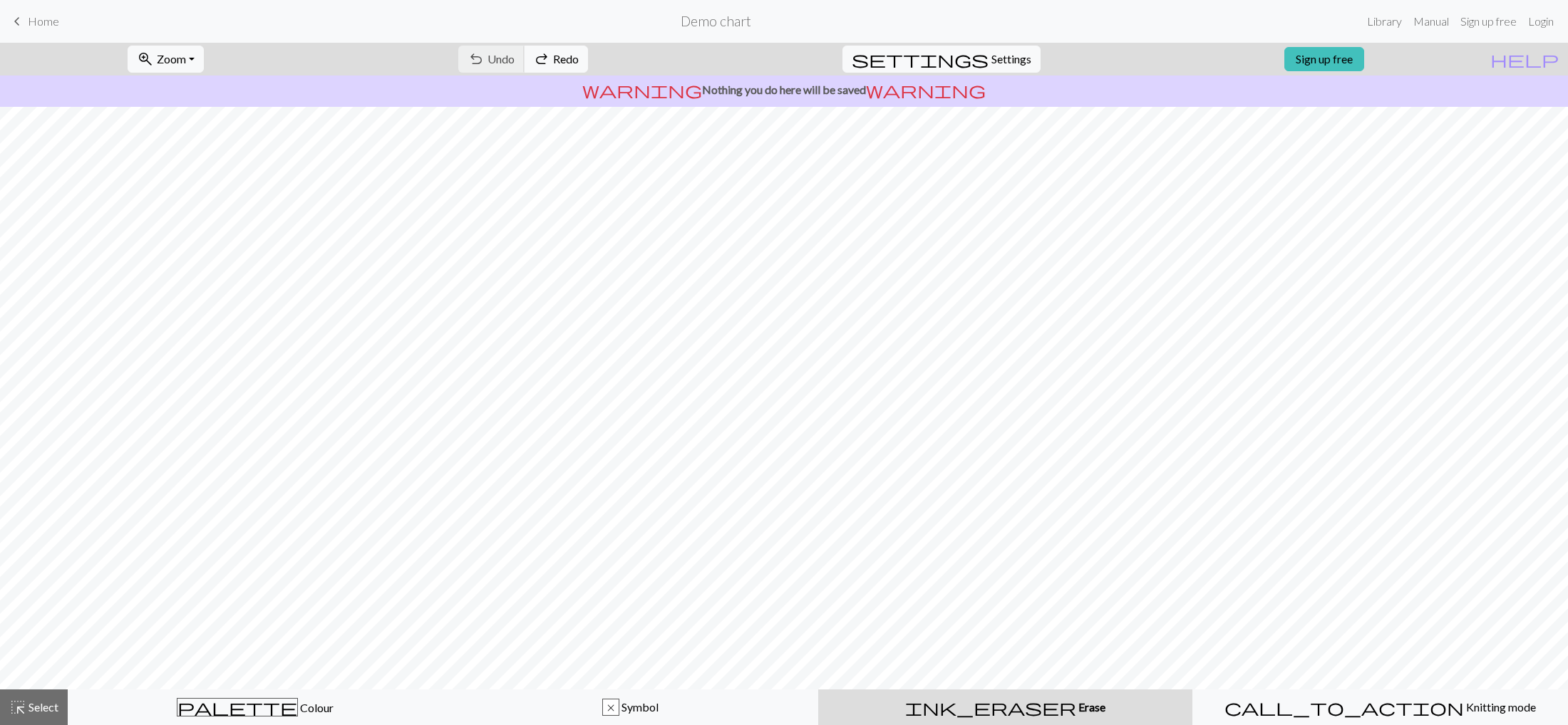
click at [559, 61] on div "undo Undo Undo redo Redo Redo" at bounding box center [523, 59] width 151 height 33
click at [579, 56] on span "Redo" at bounding box center [565, 59] width 25 height 13
click at [245, 514] on span "palette" at bounding box center [237, 707] width 119 height 20
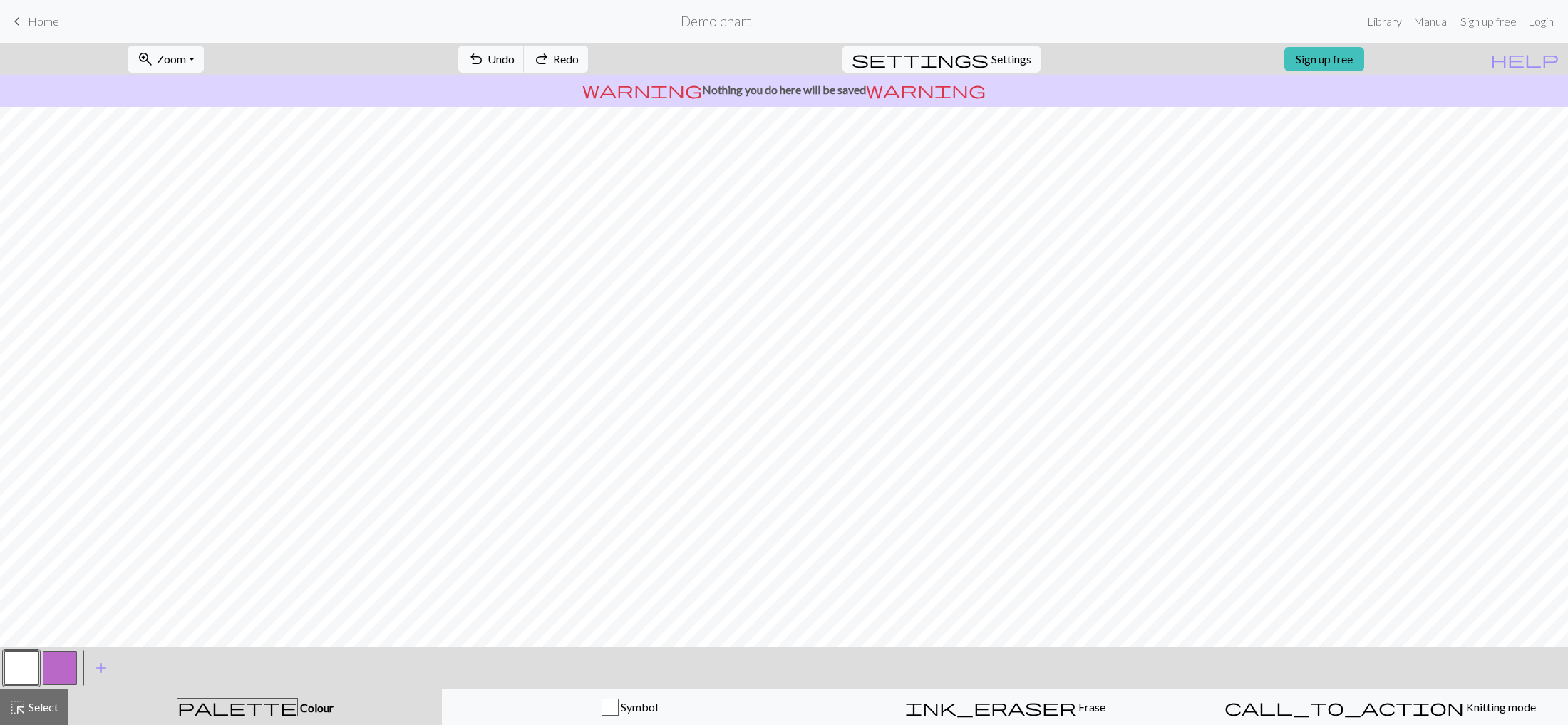
click at [30, 514] on button "button" at bounding box center [21, 668] width 34 height 34
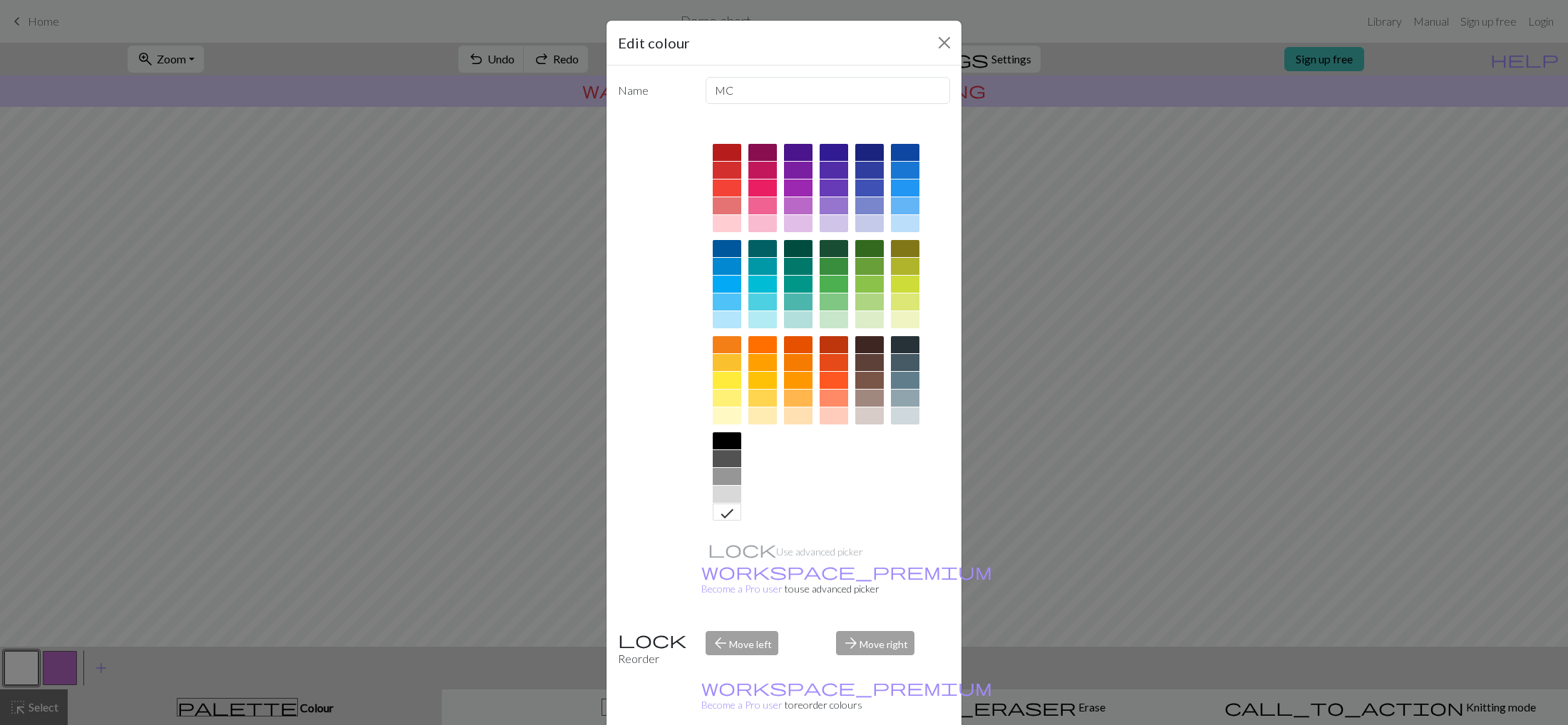
click at [468, 421] on div "Edit colour Name MC Use advanced picker workspace_premium Become a Pro user to …" at bounding box center [784, 362] width 1568 height 725
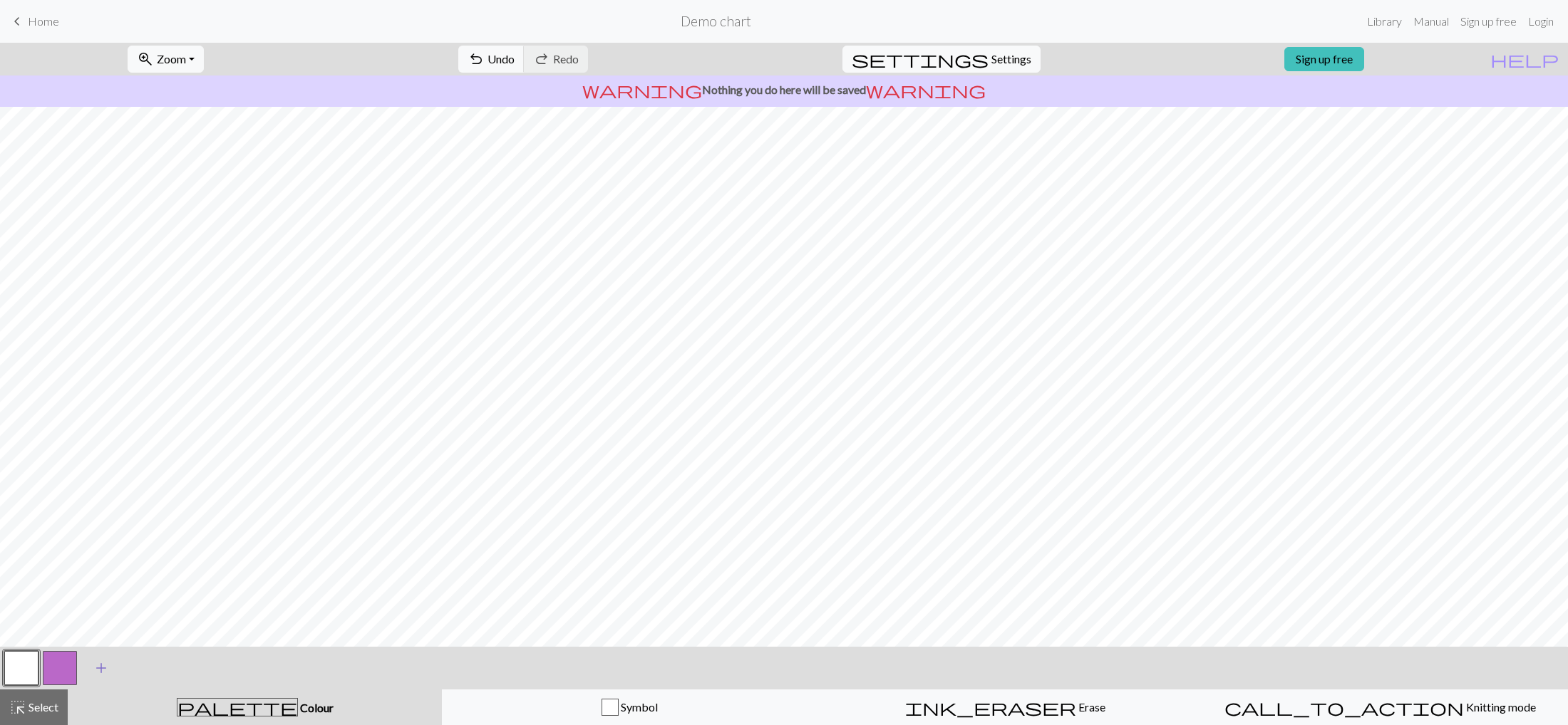
click at [97, 514] on span "add" at bounding box center [101, 669] width 17 height 20
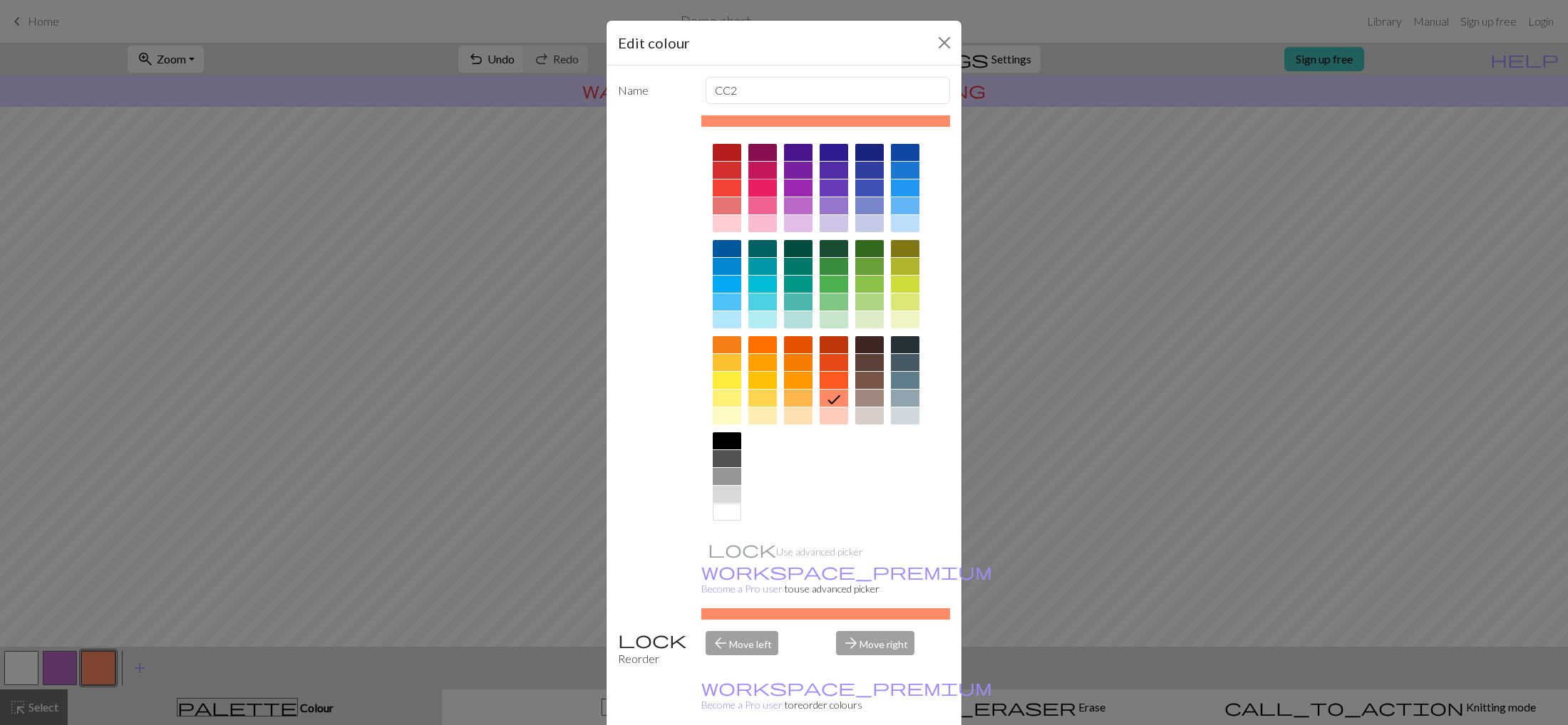
click at [753, 183] on div at bounding box center [762, 188] width 29 height 17
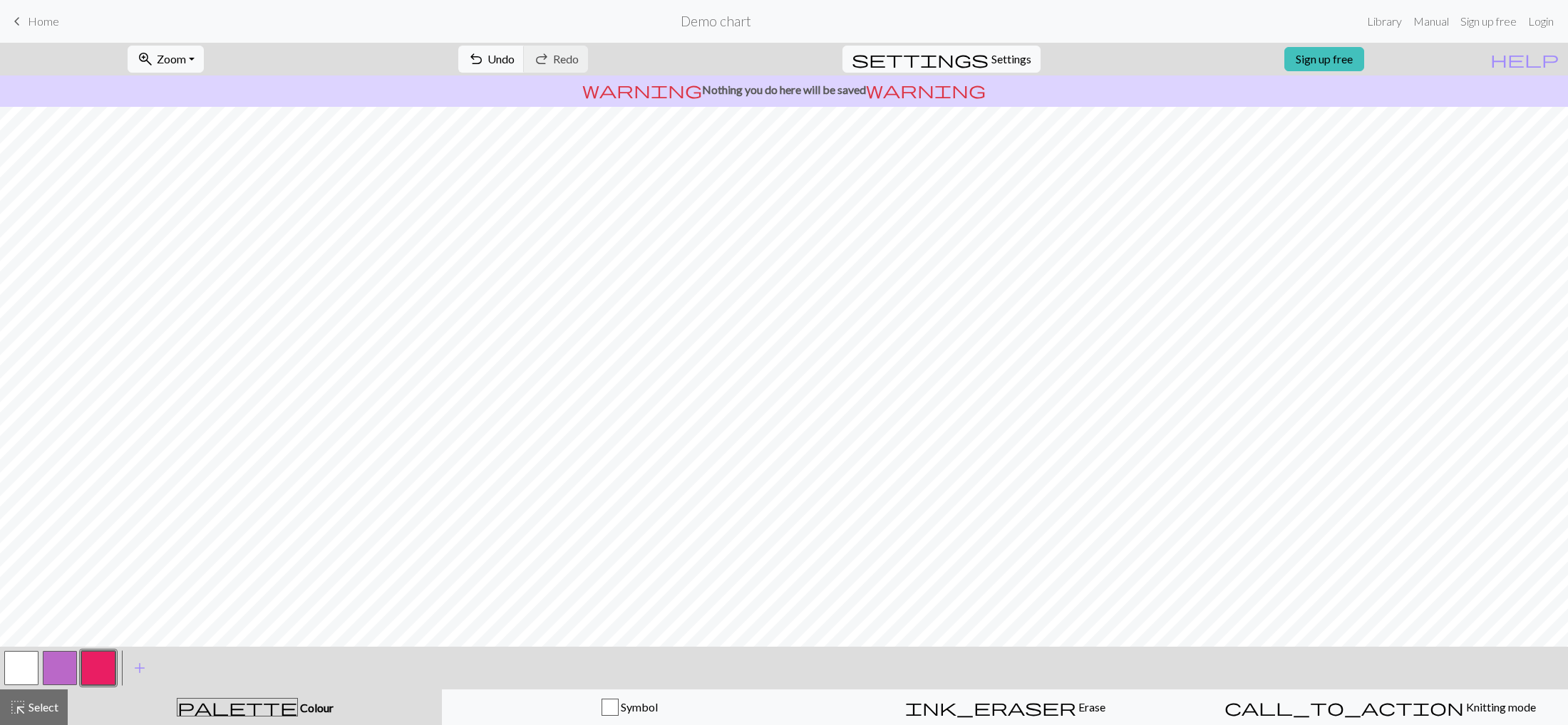
click at [19, 514] on button "button" at bounding box center [21, 668] width 34 height 34
click at [101, 514] on button "button" at bounding box center [98, 668] width 34 height 34
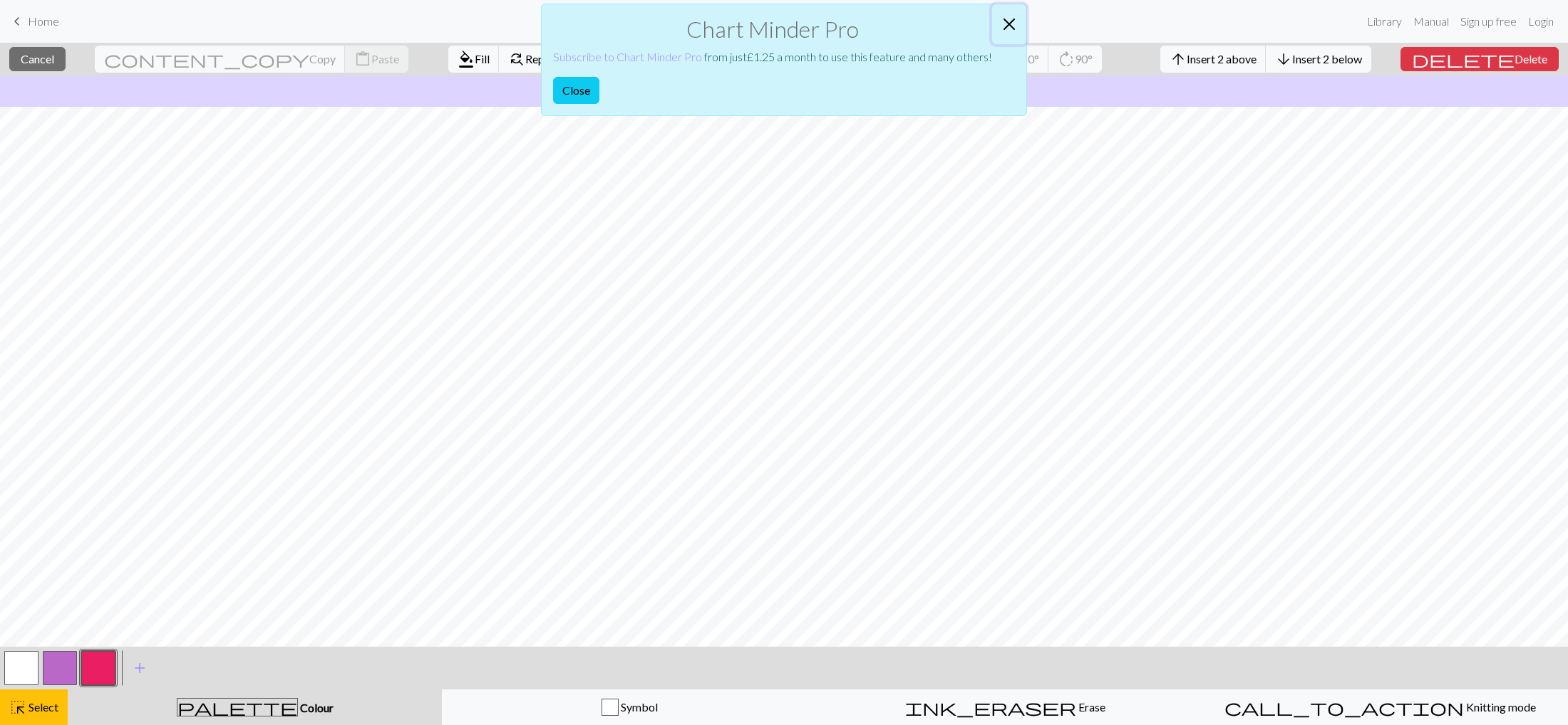
click at [1009, 24] on button "Close" at bounding box center [1009, 24] width 34 height 40
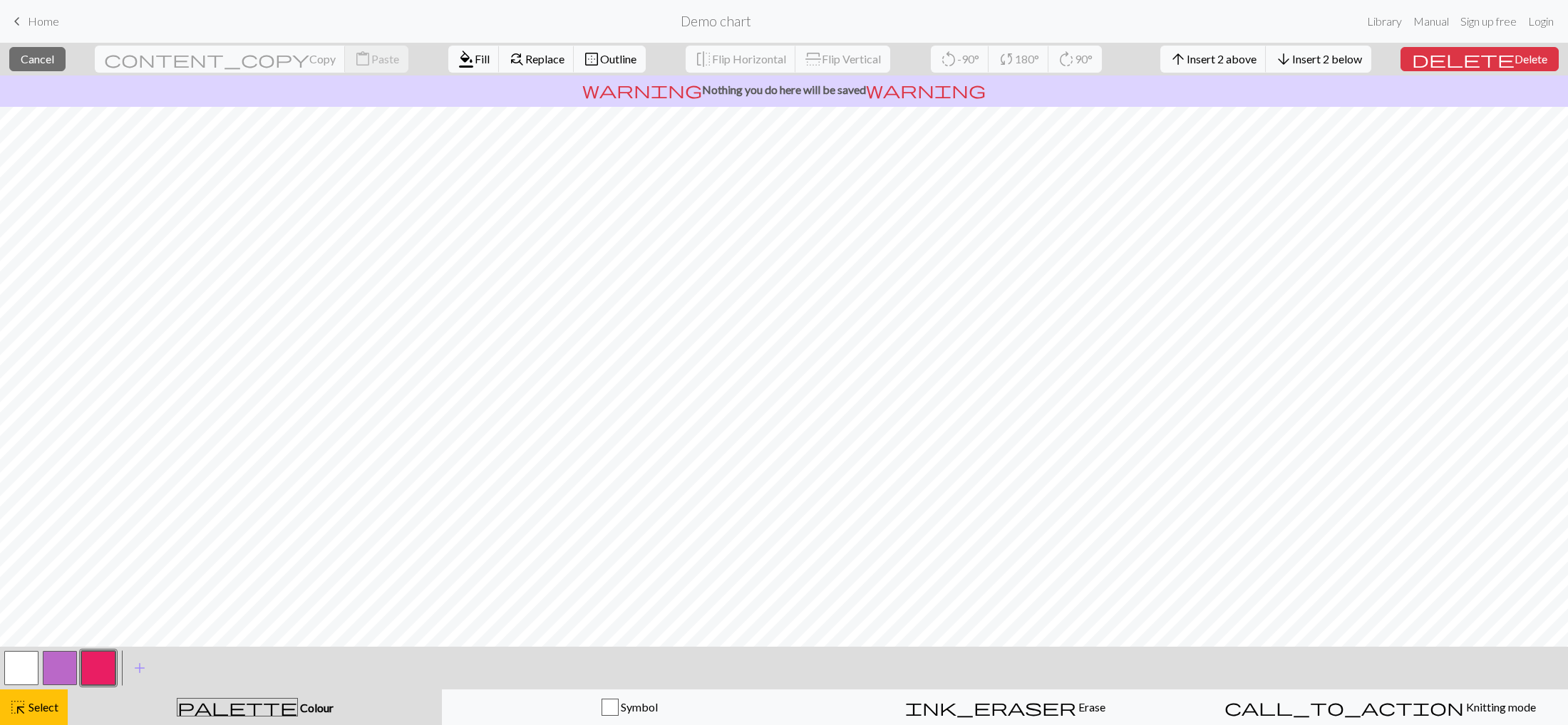
click at [12, 514] on button "button" at bounding box center [21, 668] width 34 height 34
click at [298, 514] on span "Colour" at bounding box center [315, 708] width 35 height 13
click at [616, 514] on div "button" at bounding box center [610, 707] width 17 height 17
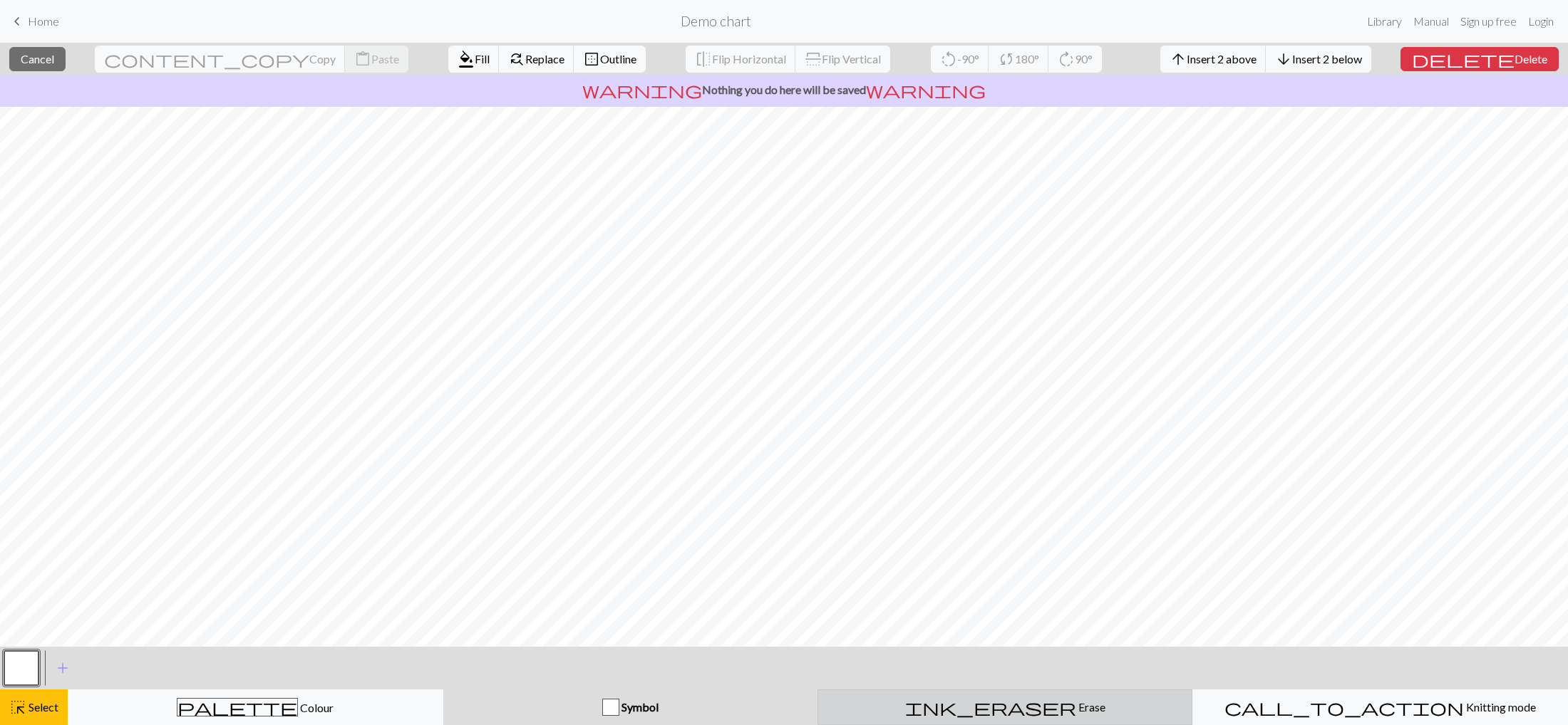
click at [962, 514] on div "ink_eraser Erase Erase" at bounding box center [1005, 707] width 357 height 17
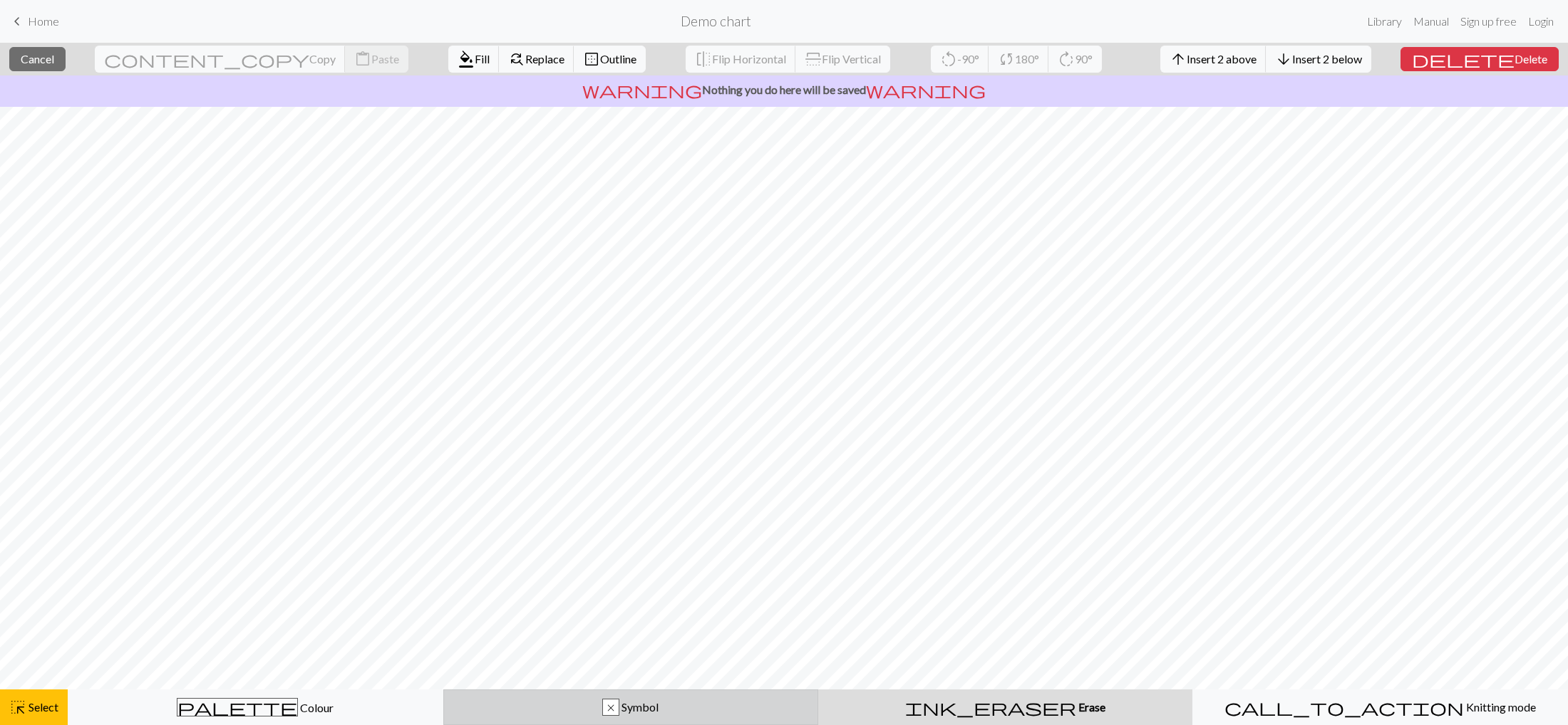
click at [591, 514] on div "x Symbol" at bounding box center [631, 707] width 357 height 17
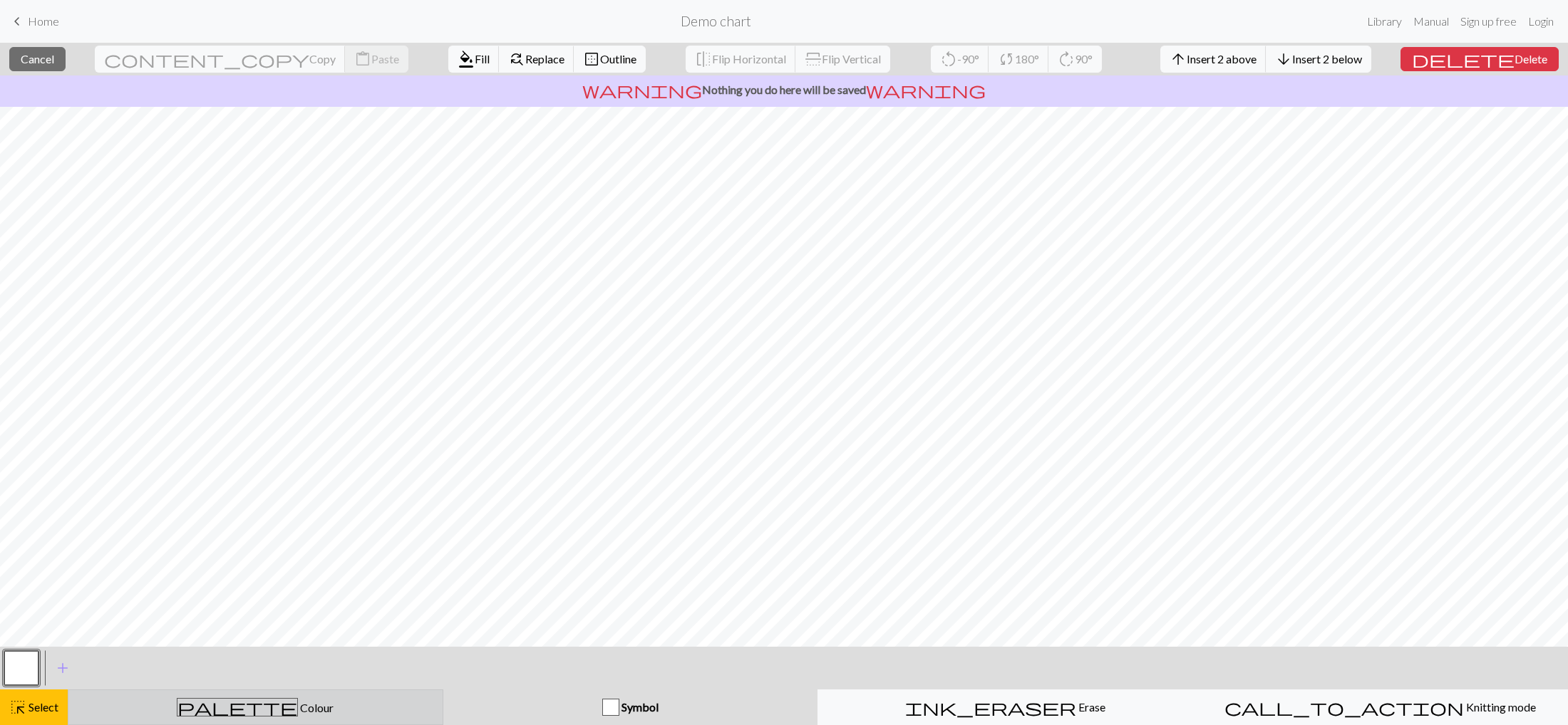
click at [347, 514] on div "palette Colour Colour" at bounding box center [255, 707] width 357 height 19
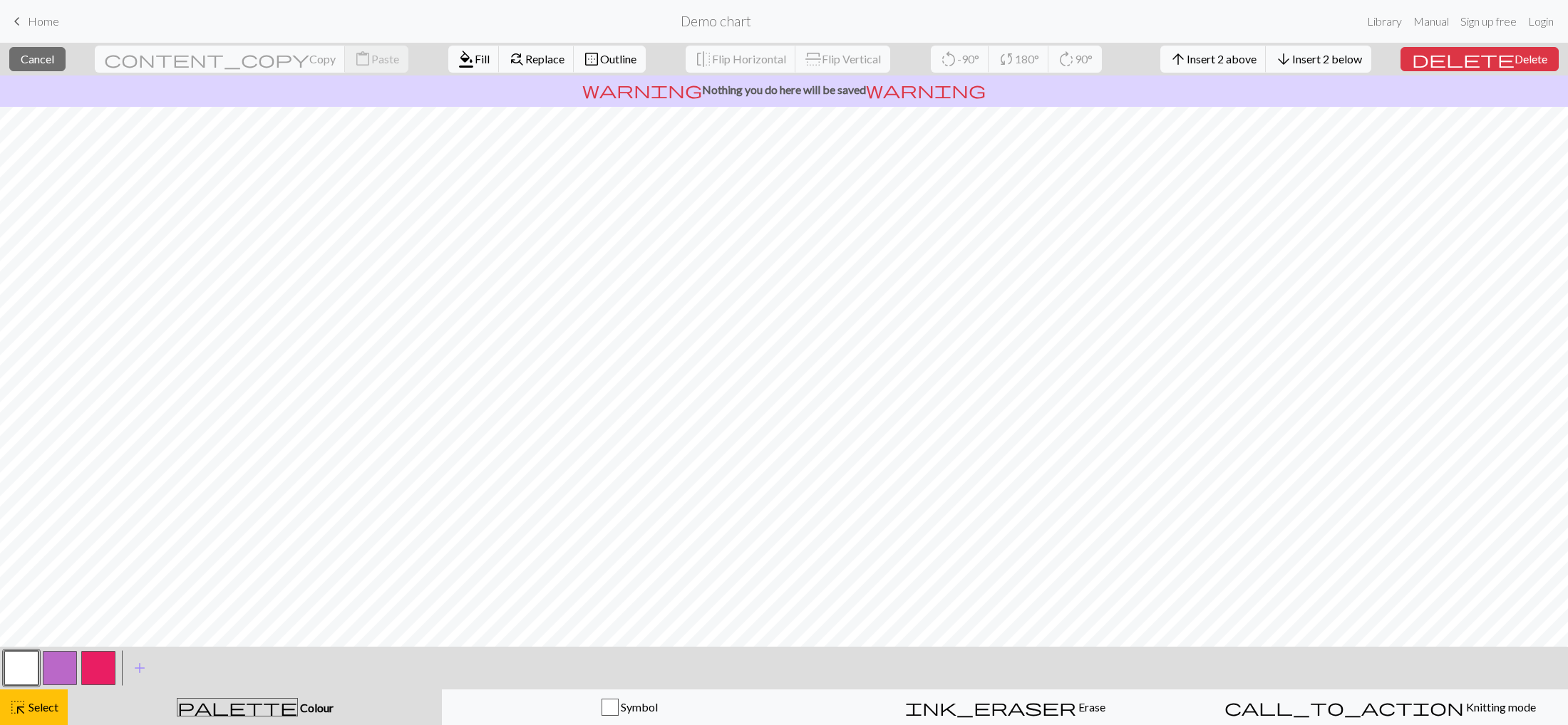
click at [103, 514] on button "button" at bounding box center [98, 668] width 34 height 34
click at [43, 514] on span "Select" at bounding box center [42, 707] width 32 height 13
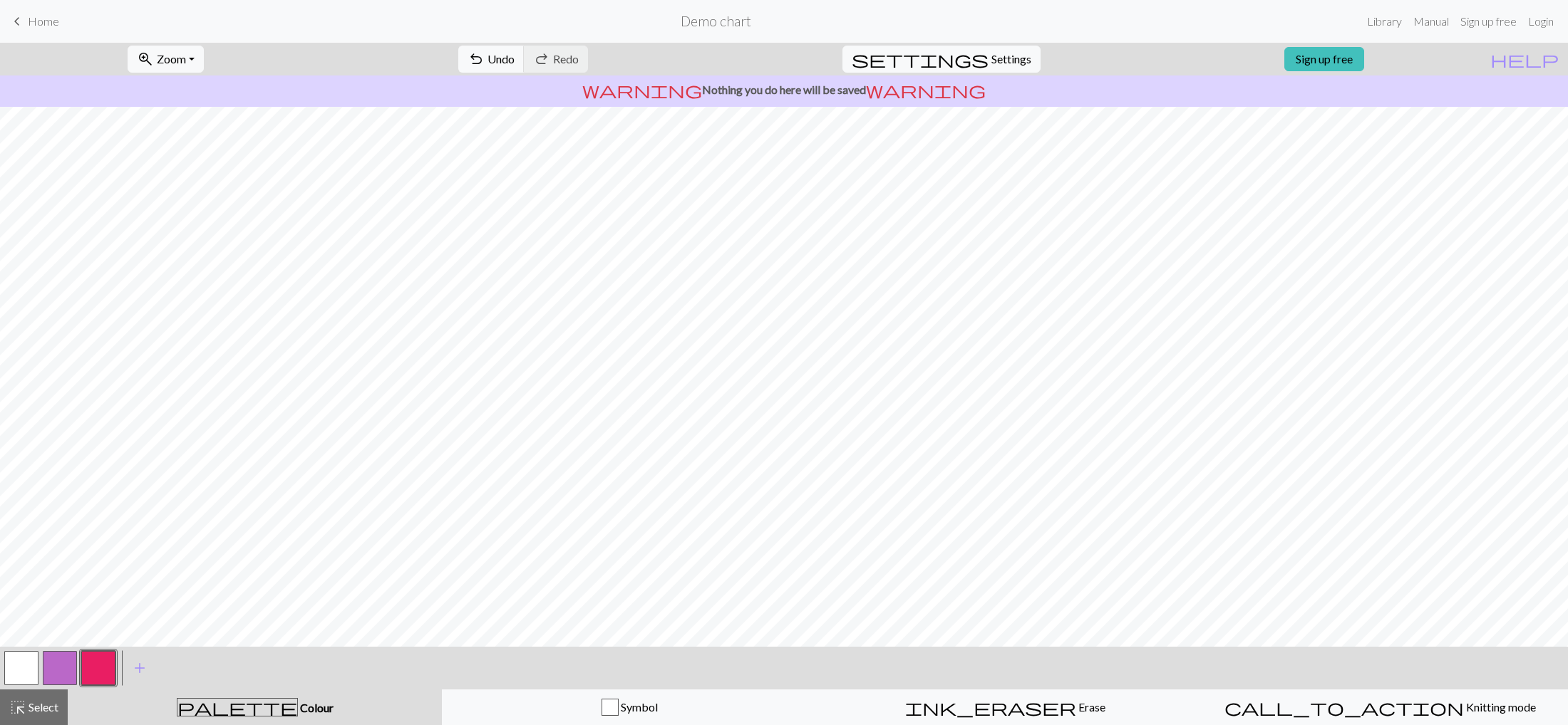
click at [60, 514] on button "button" at bounding box center [60, 668] width 34 height 34
click at [515, 65] on span "Undo" at bounding box center [501, 59] width 27 height 13
click at [35, 514] on button "button" at bounding box center [21, 668] width 34 height 34
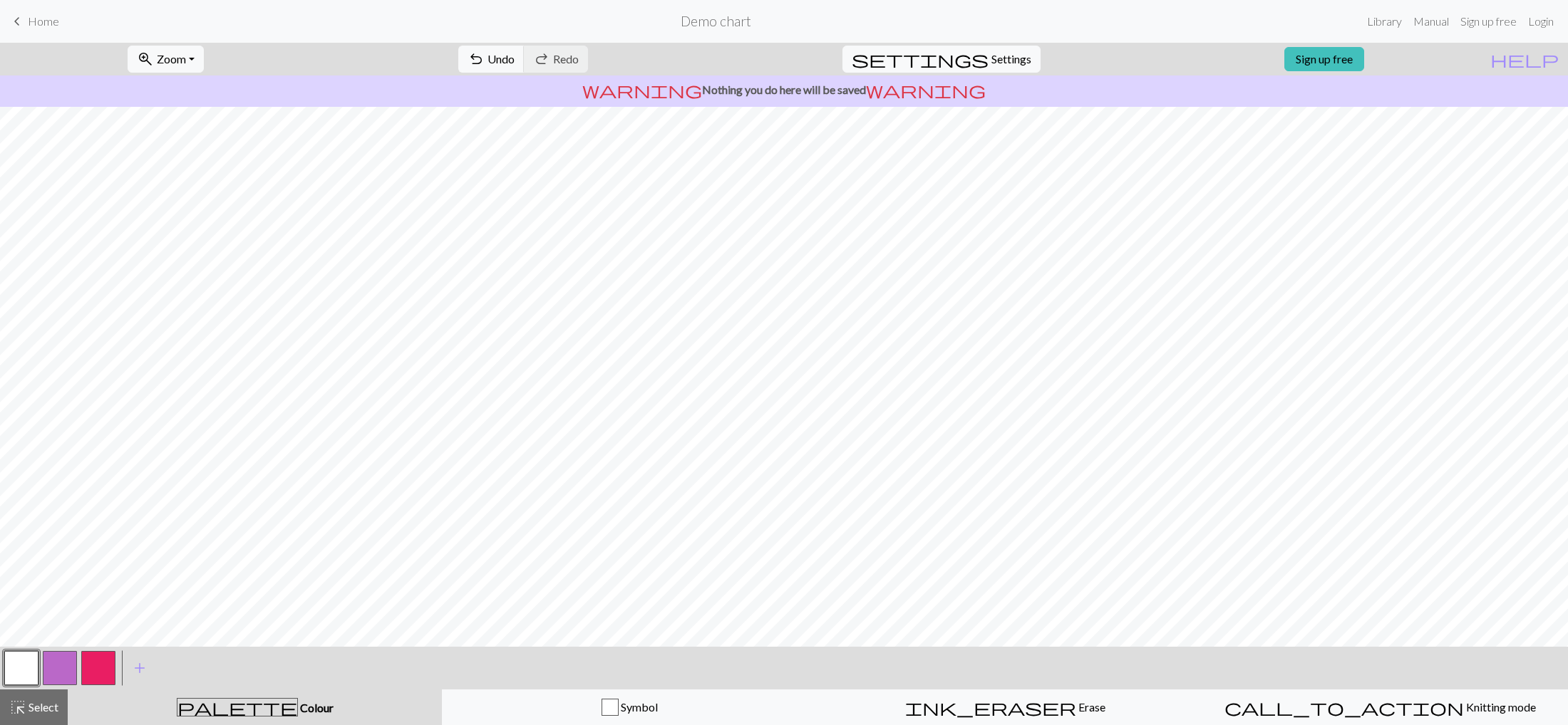
click at [63, 514] on button "button" at bounding box center [60, 668] width 34 height 34
click at [104, 514] on button "button" at bounding box center [98, 668] width 34 height 34
click at [60, 514] on button "button" at bounding box center [60, 668] width 34 height 34
click at [103, 514] on button "button" at bounding box center [98, 668] width 34 height 34
click at [20, 514] on button "button" at bounding box center [21, 668] width 34 height 34
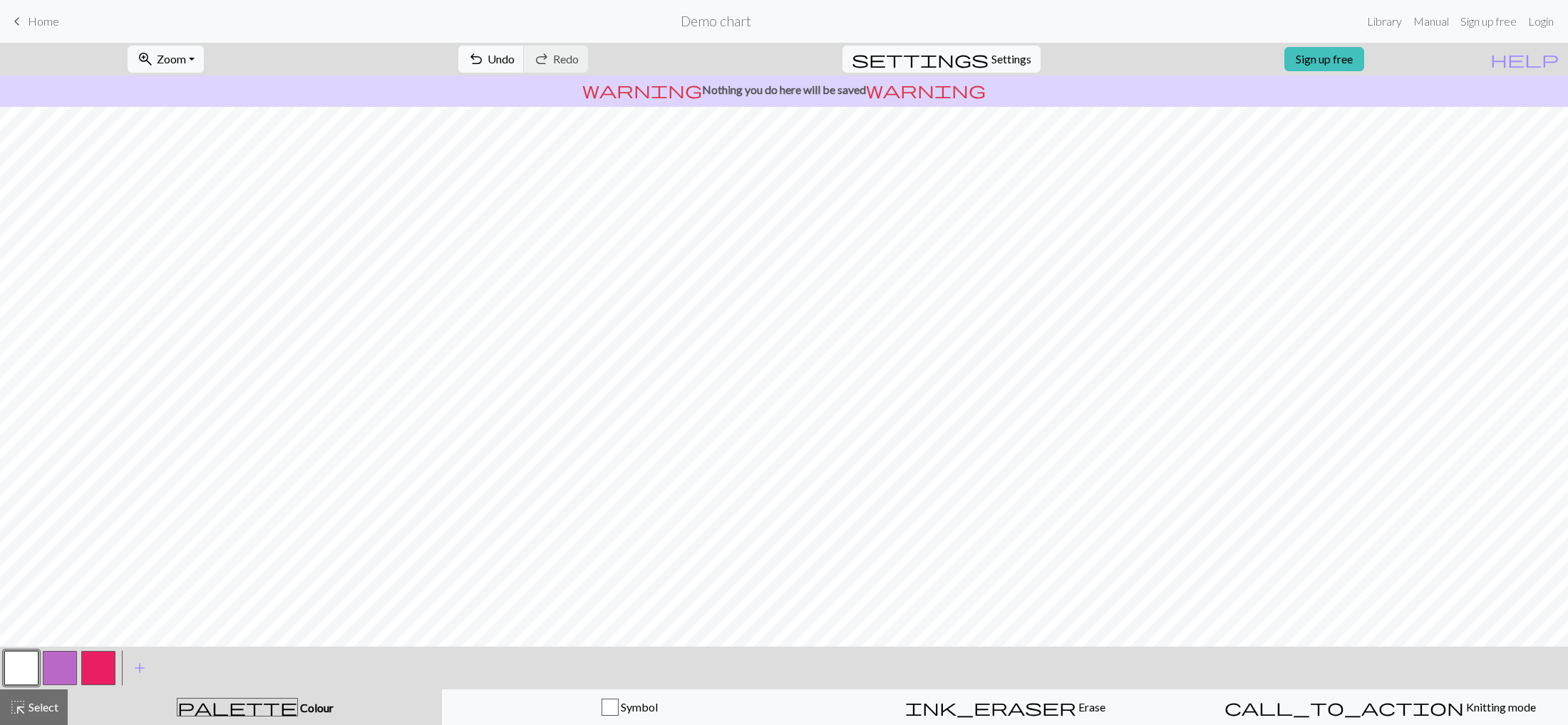
click at [66, 514] on button "button" at bounding box center [60, 668] width 34 height 34
click at [97, 514] on button "button" at bounding box center [98, 668] width 34 height 34
click at [59, 514] on button "button" at bounding box center [60, 668] width 34 height 34
click at [100, 514] on button "button" at bounding box center [98, 668] width 34 height 34
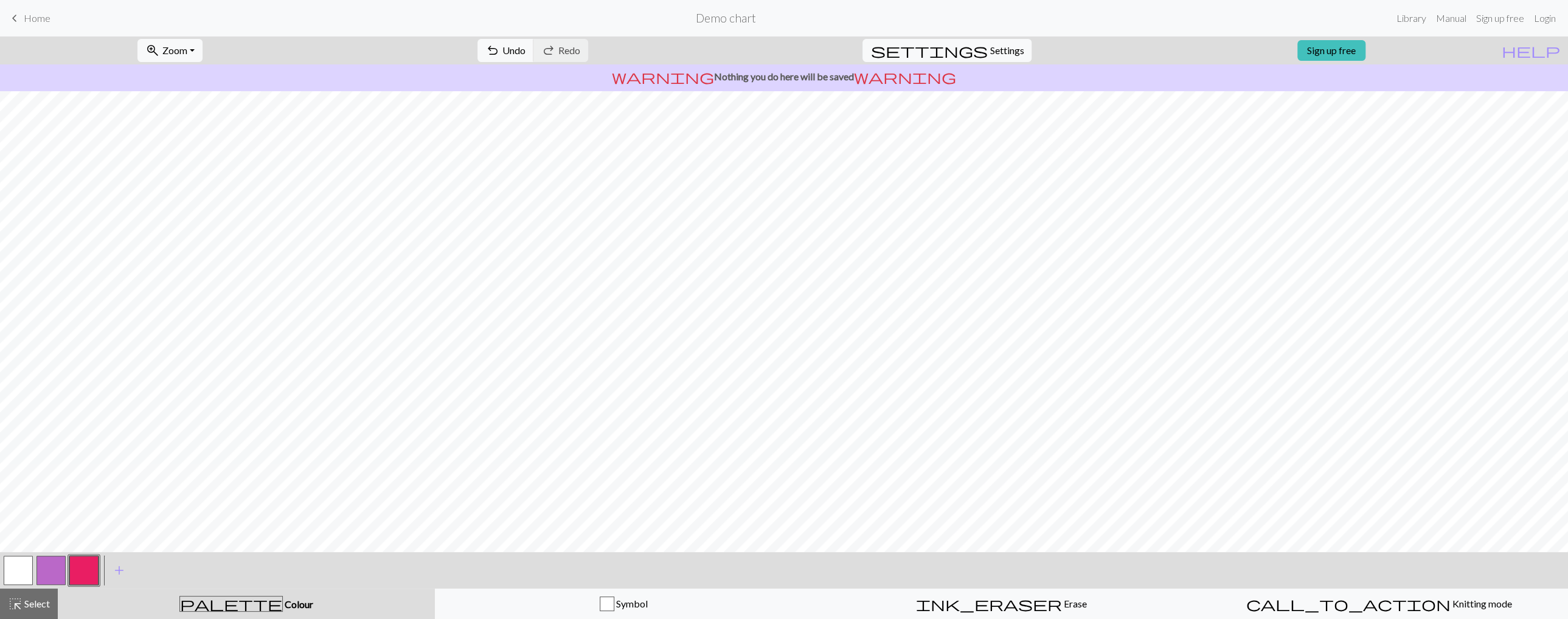
click at [58, 439] on button "button" at bounding box center [51, 570] width 29 height 29
click at [20, 439] on button "button" at bounding box center [18, 570] width 29 height 29
click at [90, 439] on button "button" at bounding box center [84, 570] width 29 height 29
click at [57, 439] on button "button" at bounding box center [51, 570] width 29 height 29
click at [26, 439] on button "button" at bounding box center [18, 570] width 29 height 29
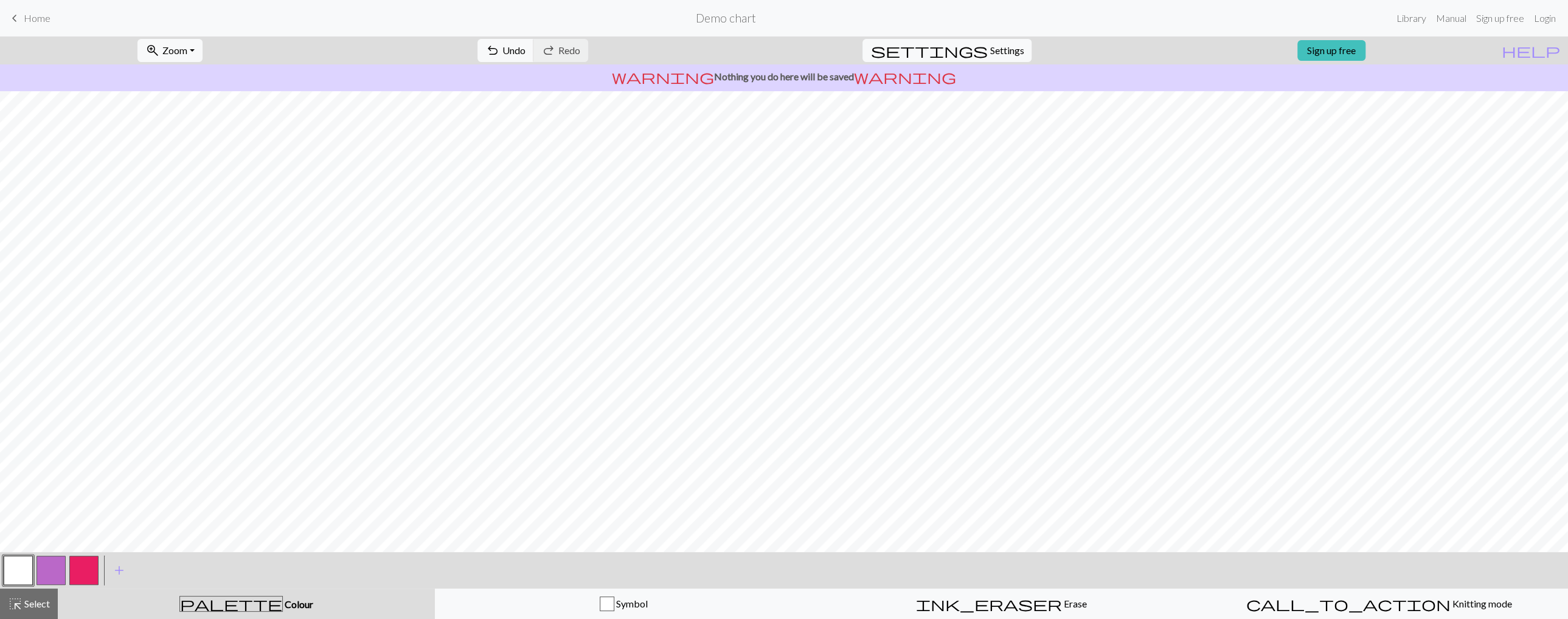
click at [79, 439] on button "button" at bounding box center [84, 570] width 29 height 29
click at [60, 439] on button "button" at bounding box center [51, 570] width 29 height 29
click at [89, 439] on button "button" at bounding box center [84, 570] width 29 height 29
click at [22, 439] on button "button" at bounding box center [18, 570] width 29 height 29
click at [52, 439] on button "button" at bounding box center [51, 570] width 29 height 29
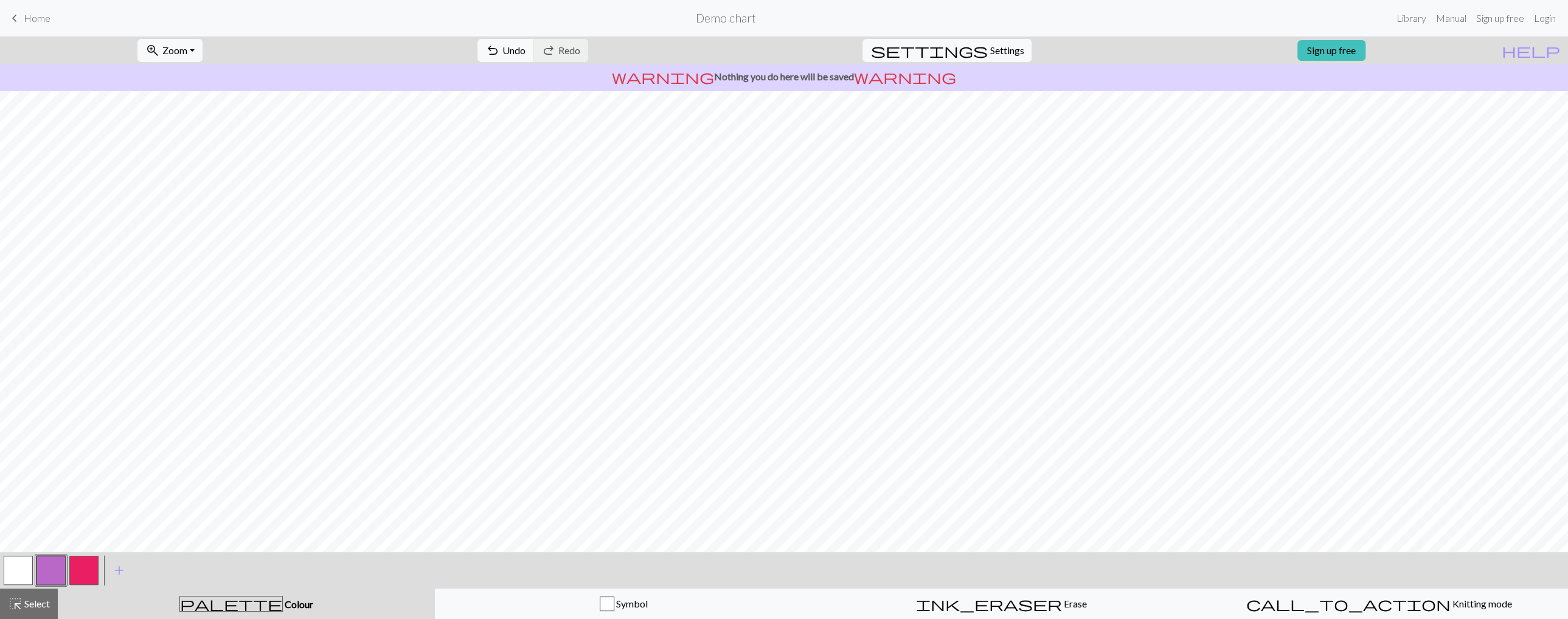
click at [90, 439] on button "button" at bounding box center [84, 570] width 29 height 29
click at [89, 439] on button "button" at bounding box center [84, 570] width 29 height 29
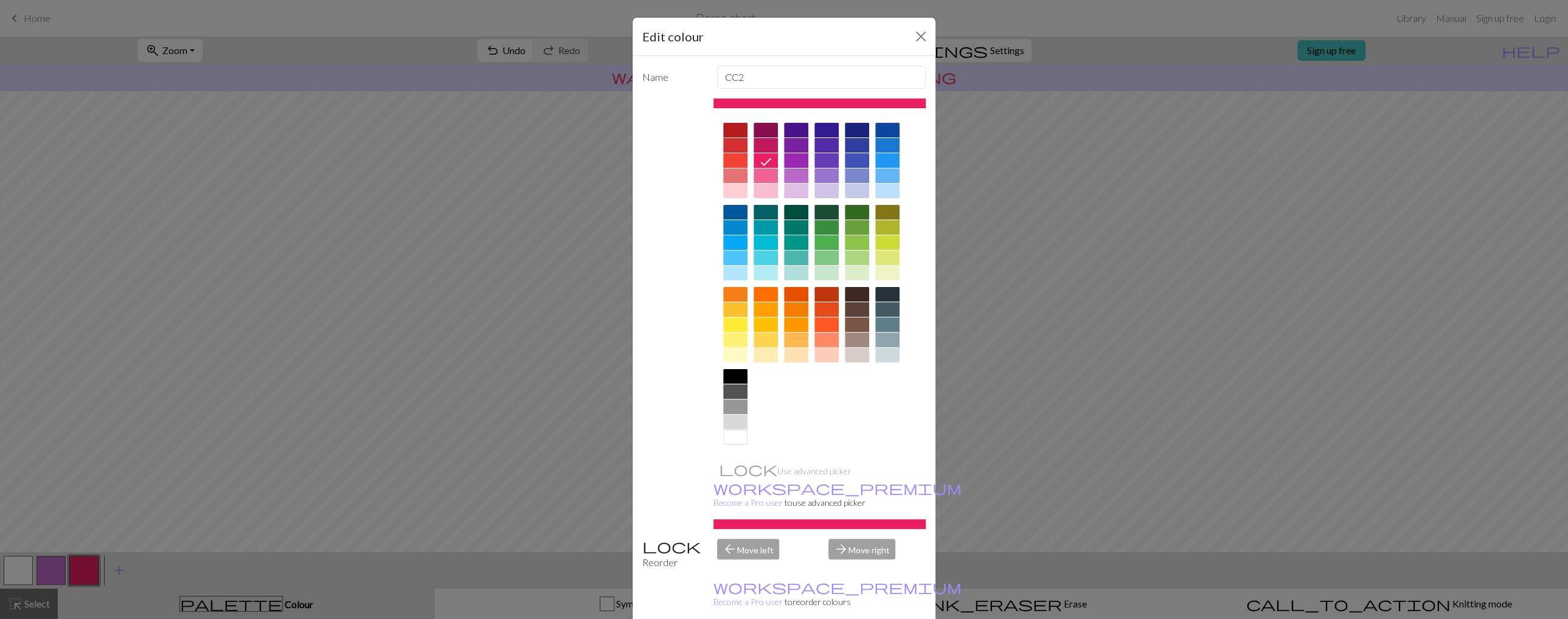
click at [276, 377] on div "Edit colour Name CC2 Use advanced picker workspace_premium Become a Pro user to…" at bounding box center [784, 310] width 1568 height 619
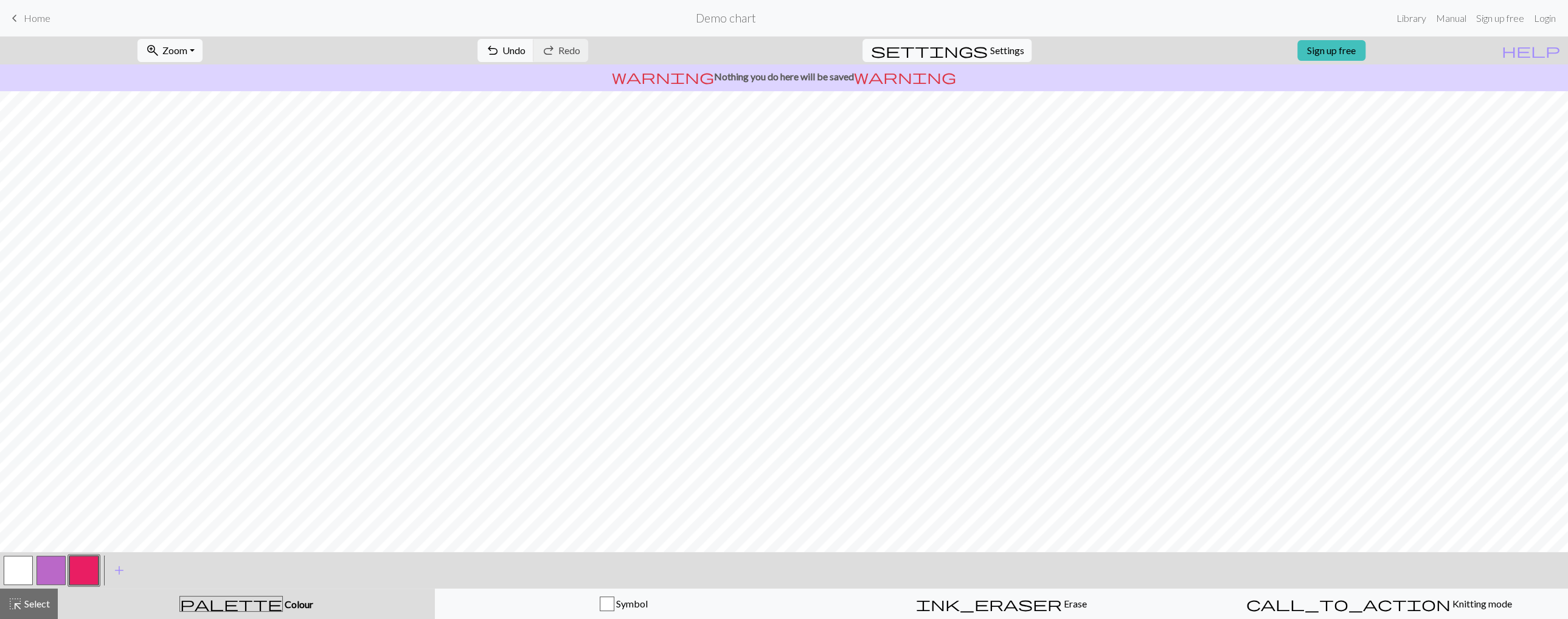
click at [51, 439] on button "button" at bounding box center [51, 570] width 29 height 29
click at [93, 439] on button "button" at bounding box center [84, 570] width 29 height 29
click at [997, 43] on span "Settings" at bounding box center [1006, 50] width 34 height 14
select select "aran"
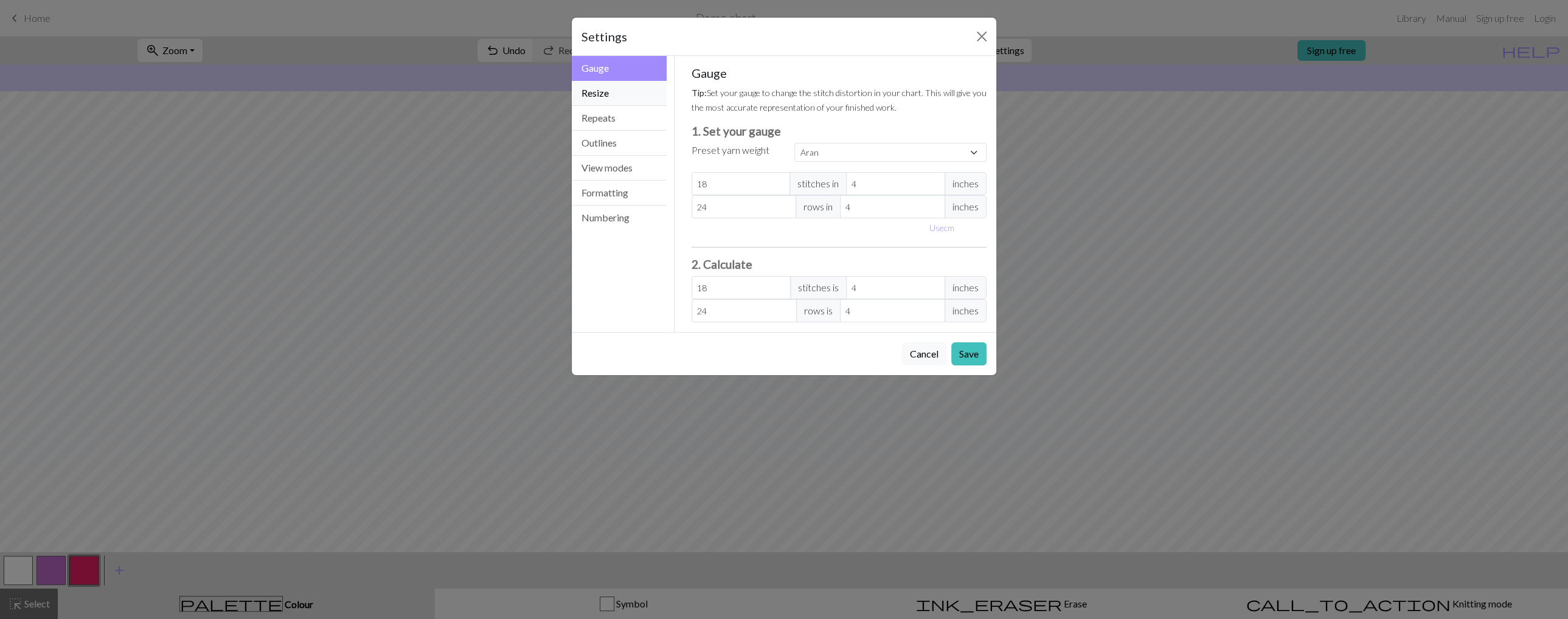
click at [607, 100] on button "Resize" at bounding box center [619, 93] width 95 height 25
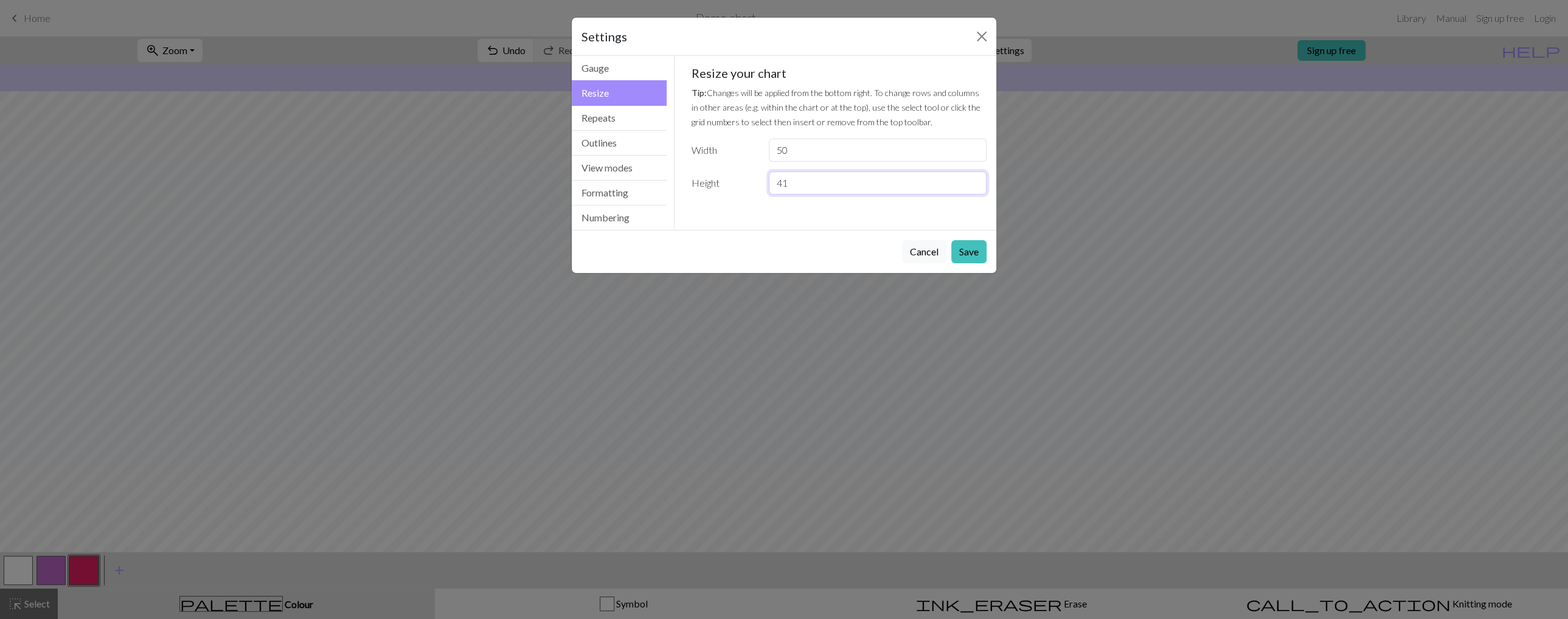
click at [974, 181] on input "41" at bounding box center [877, 183] width 218 height 23
click at [974, 181] on input "42" at bounding box center [877, 183] width 218 height 23
click at [974, 181] on input "43" at bounding box center [877, 183] width 218 height 23
click at [974, 181] on input "44" at bounding box center [877, 183] width 218 height 23
click at [974, 181] on input "45" at bounding box center [877, 183] width 218 height 23
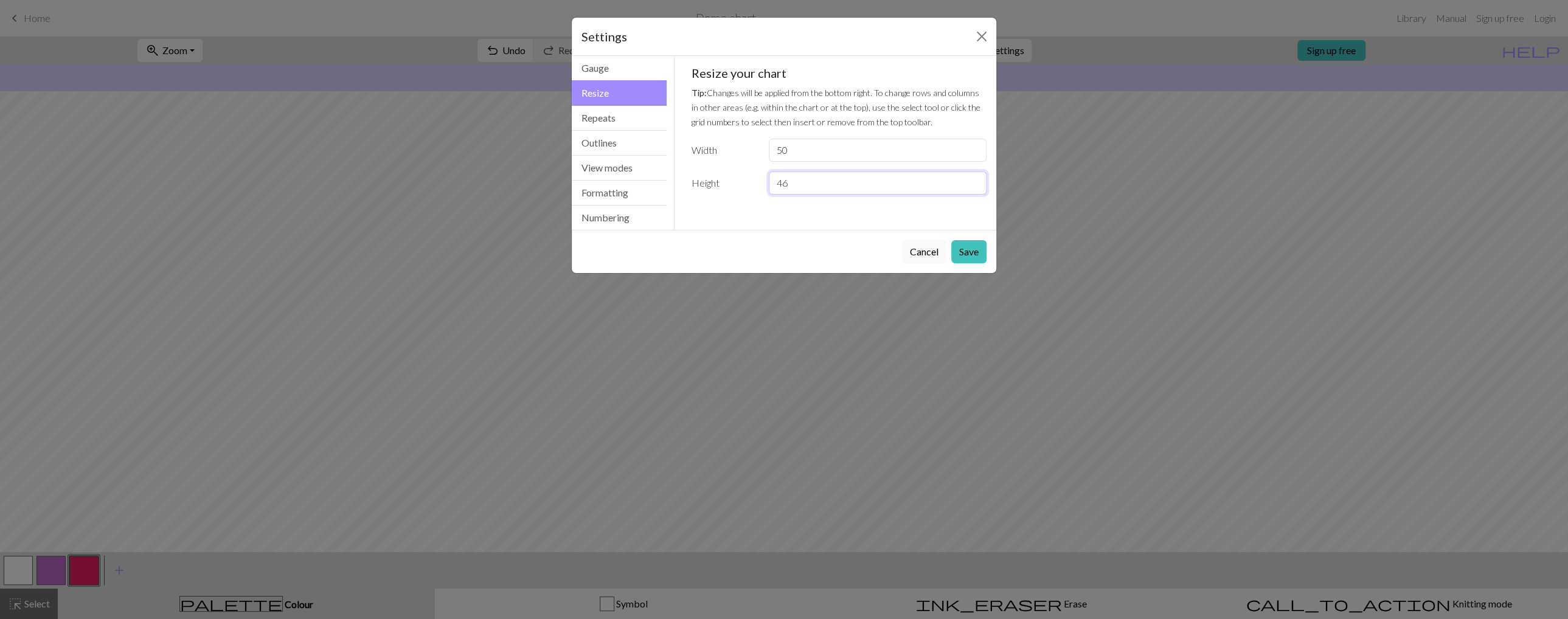
click at [974, 181] on input "46" at bounding box center [877, 183] width 218 height 23
click at [974, 181] on input "47" at bounding box center [877, 183] width 218 height 23
click at [974, 181] on input "48" at bounding box center [877, 183] width 218 height 23
click at [974, 181] on input "49" at bounding box center [877, 183] width 218 height 23
type input "50"
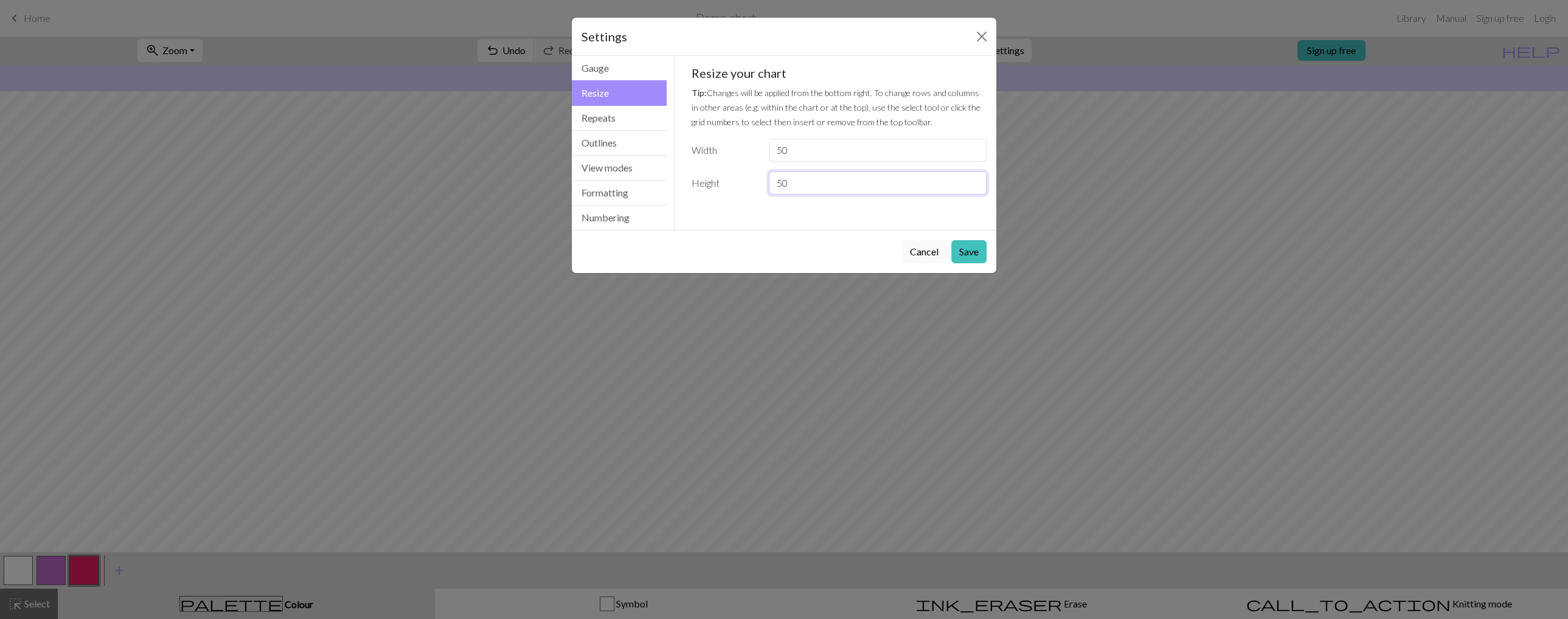
click at [974, 181] on input "50" at bounding box center [877, 183] width 218 height 23
click at [976, 253] on button "Save" at bounding box center [969, 252] width 35 height 23
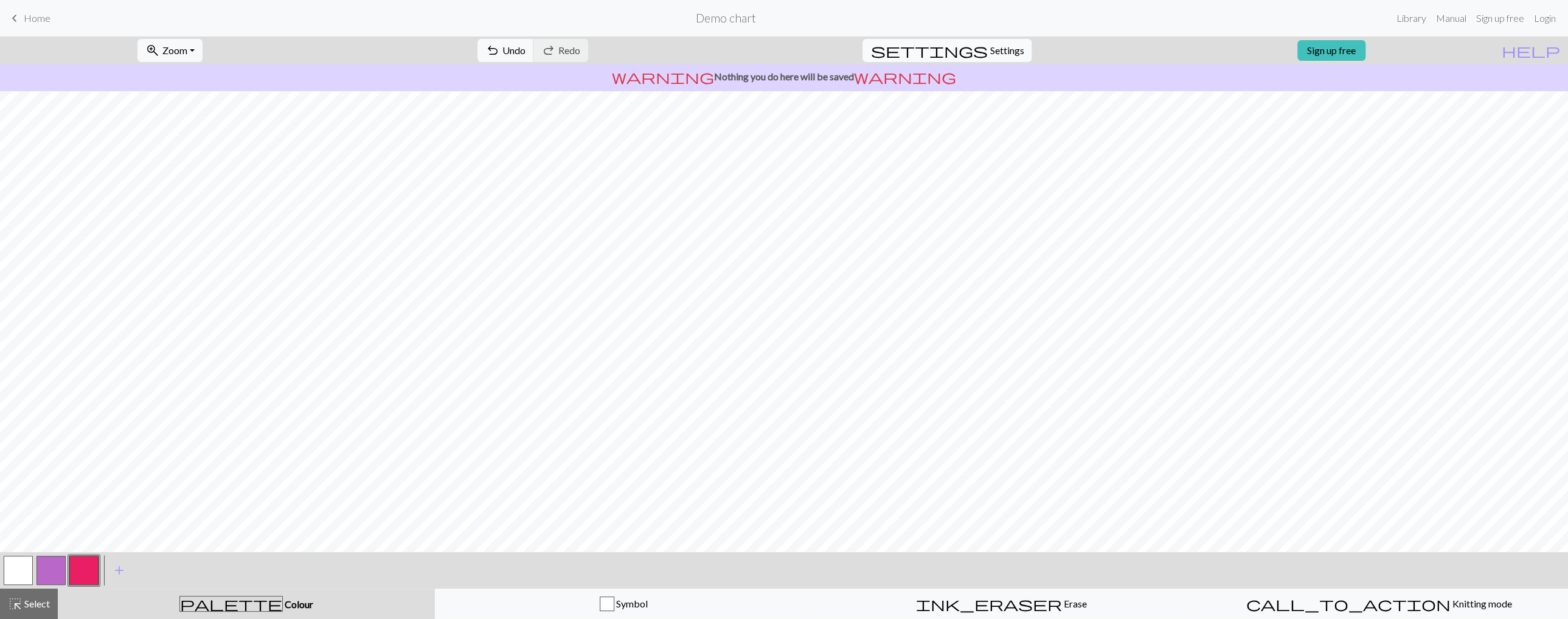
click at [998, 57] on span "Settings" at bounding box center [1006, 50] width 34 height 14
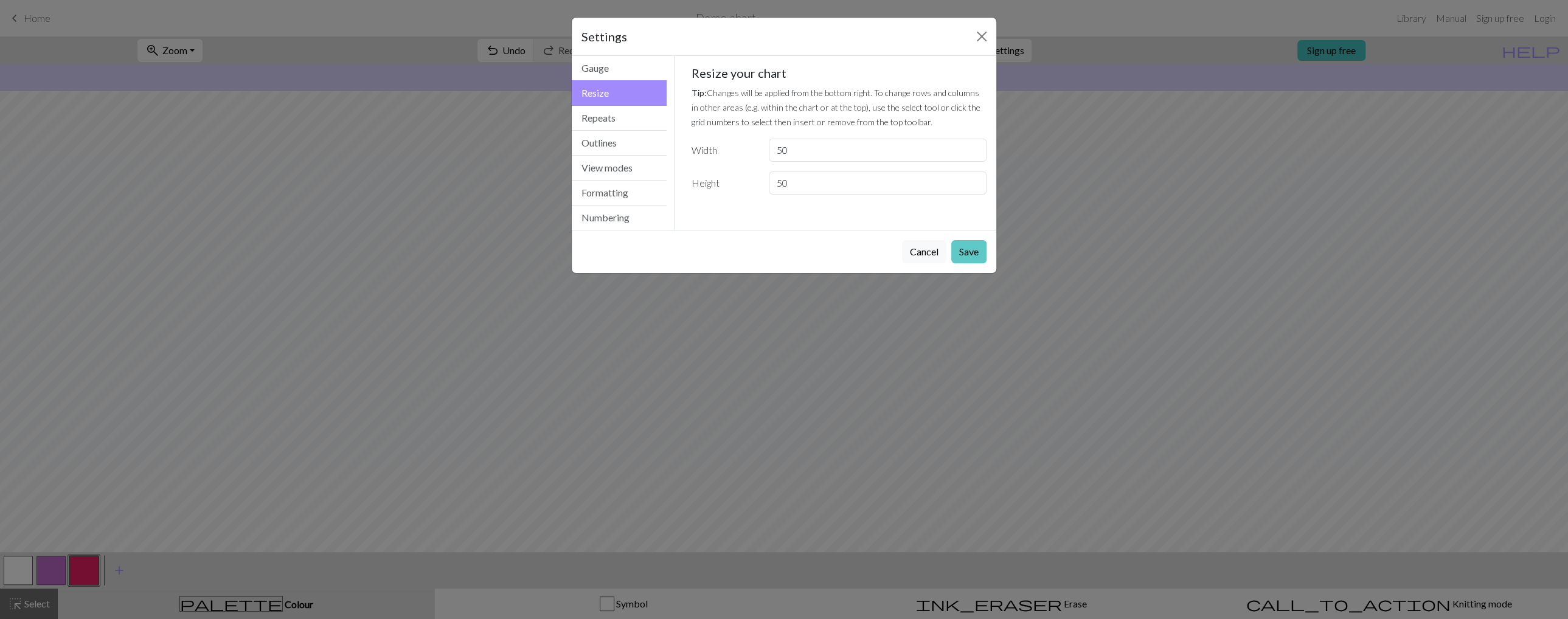
click at [964, 252] on button "Save" at bounding box center [969, 252] width 35 height 23
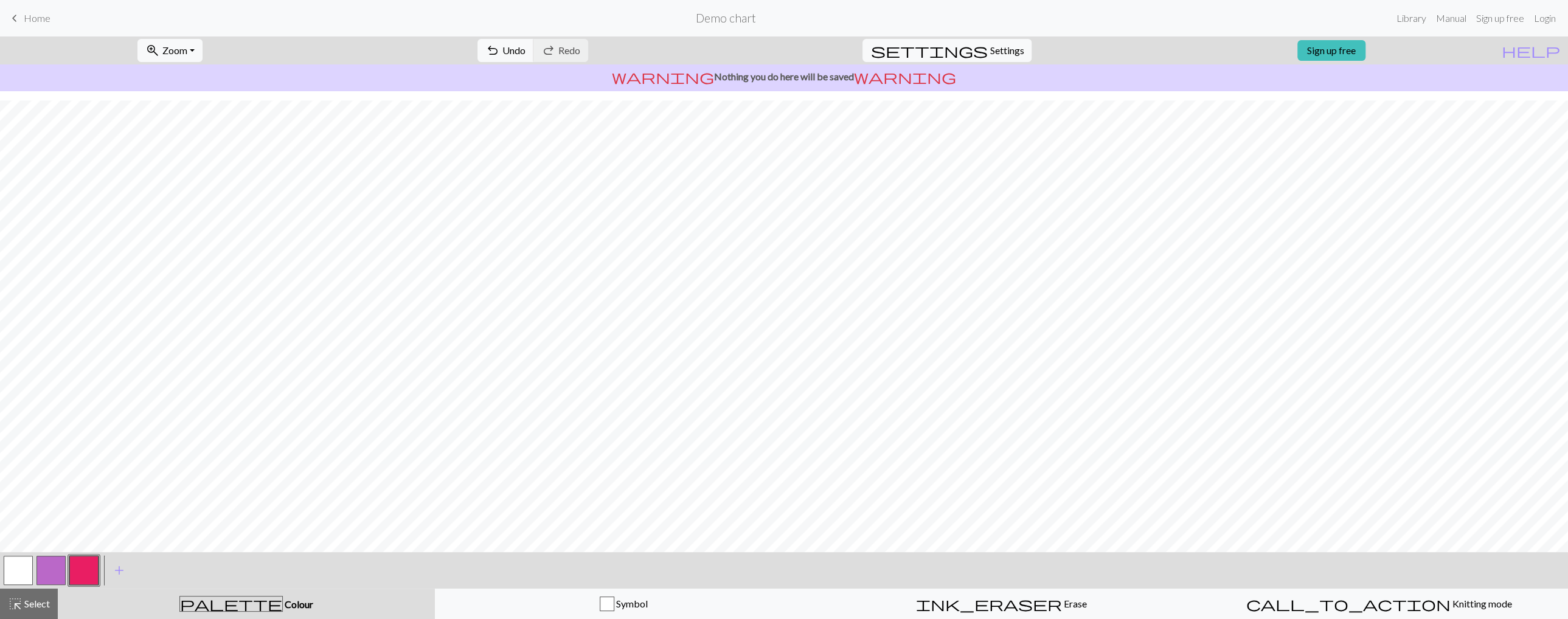
scroll to position [38, 0]
